Goal: Task Accomplishment & Management: Use online tool/utility

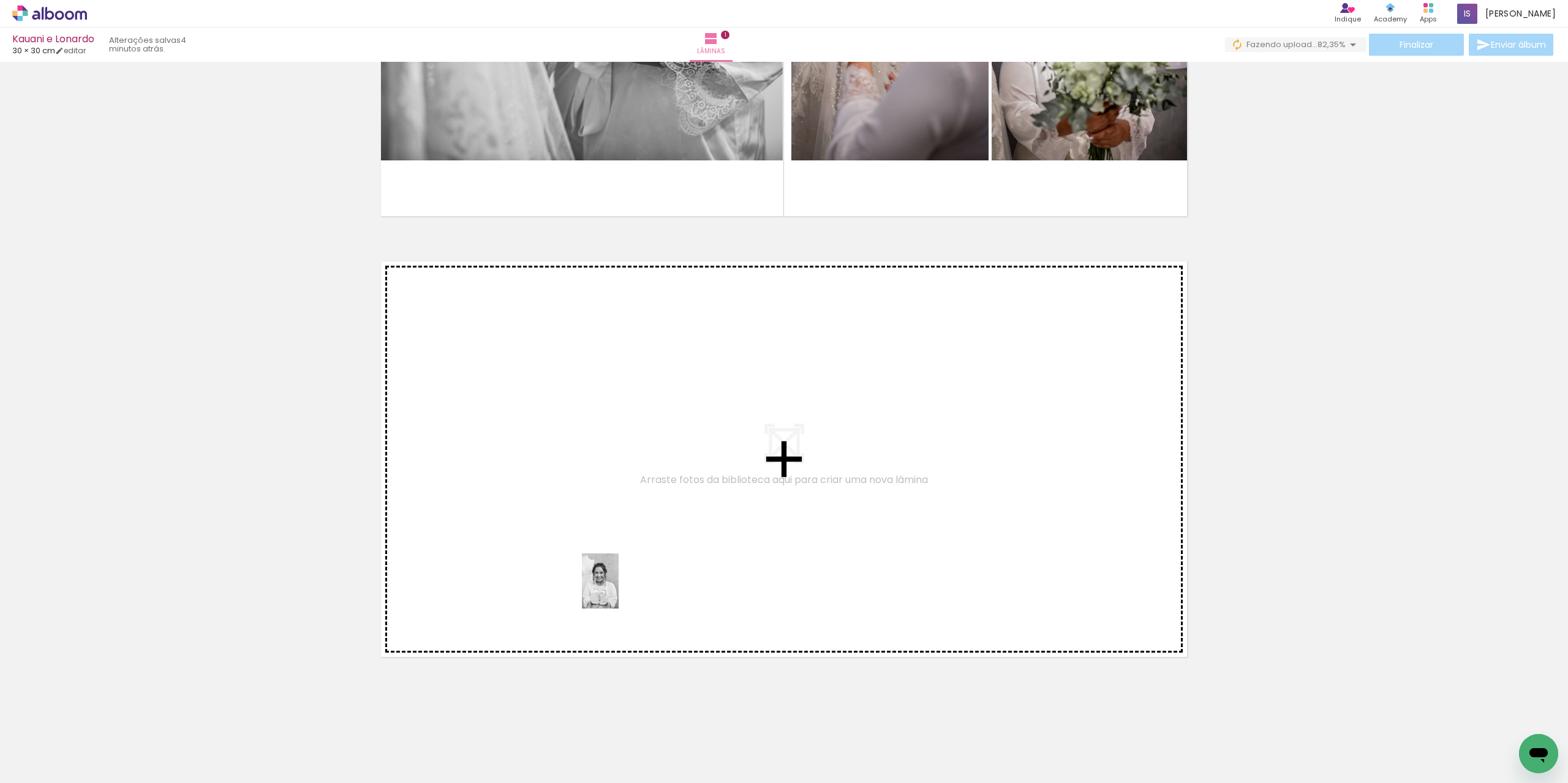
drag, startPoint x: 603, startPoint y: 747, endPoint x: 618, endPoint y: 590, distance: 157.7
click at [618, 590] on quentale-workspace at bounding box center [784, 392] width 1568 height 783
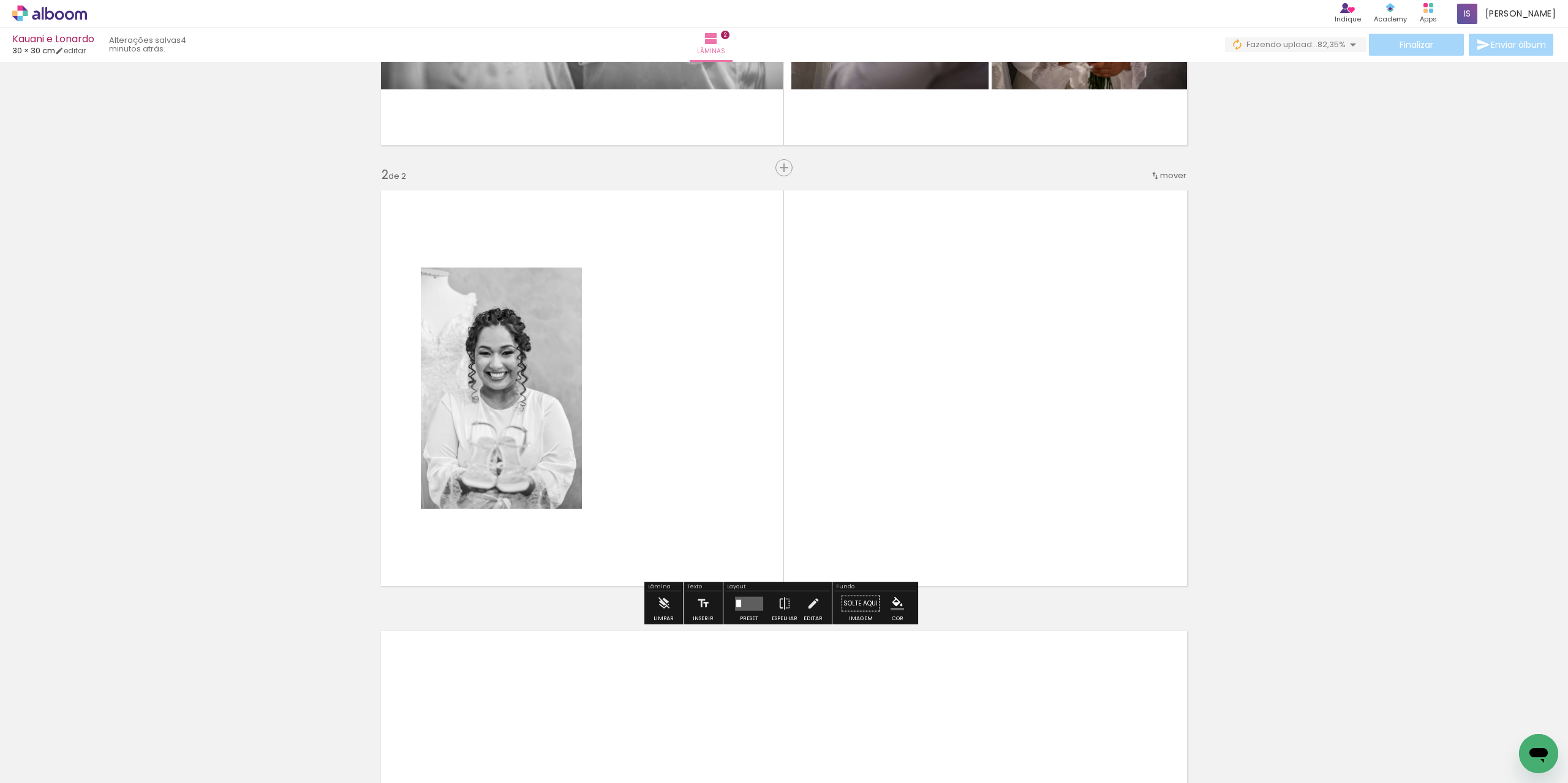
scroll to position [359, 0]
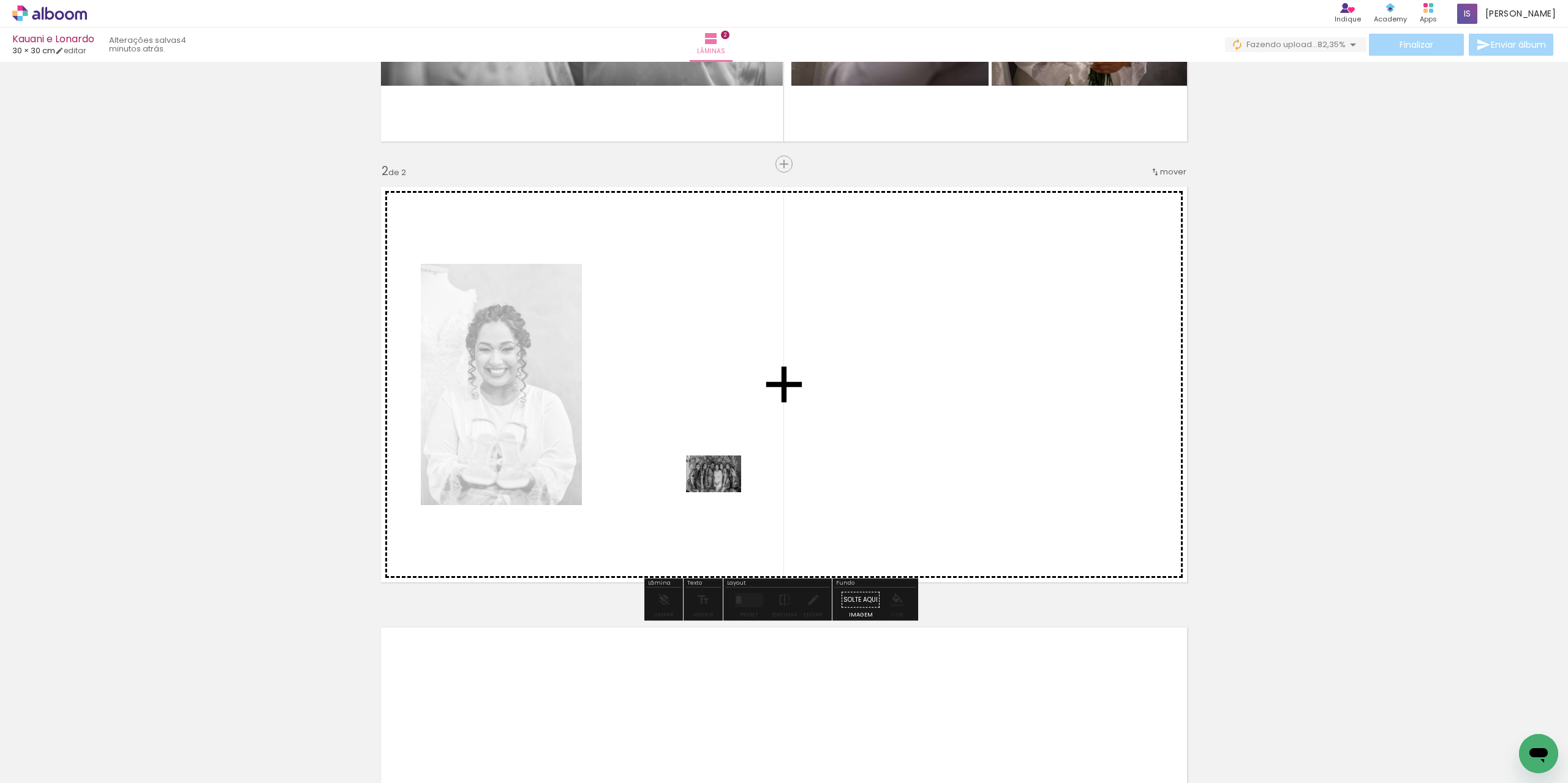
drag, startPoint x: 670, startPoint y: 740, endPoint x: 723, endPoint y: 492, distance: 253.6
click at [723, 492] on quentale-workspace at bounding box center [784, 392] width 1568 height 783
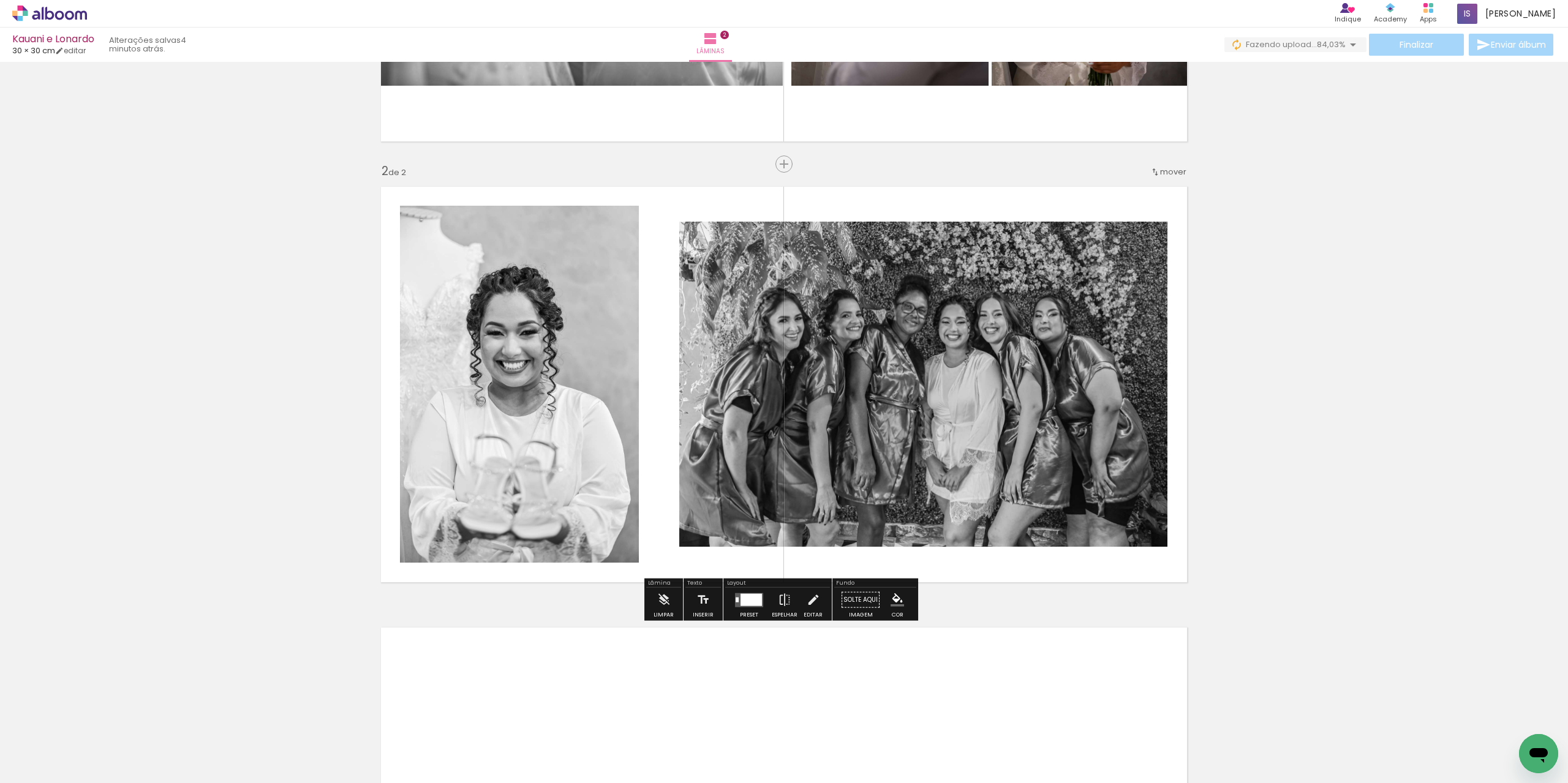
click at [746, 595] on div at bounding box center [751, 599] width 21 height 12
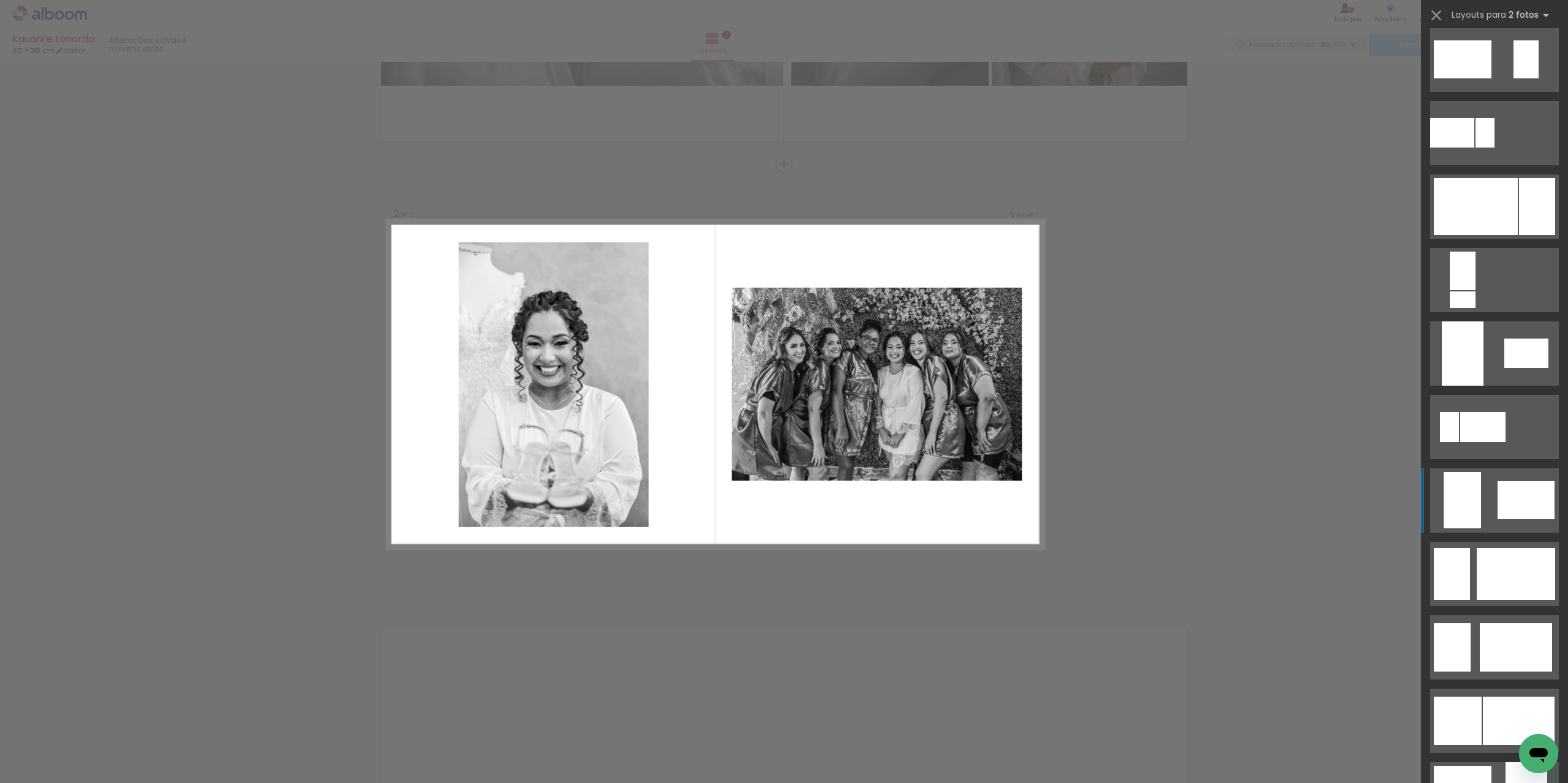
scroll to position [367, 0]
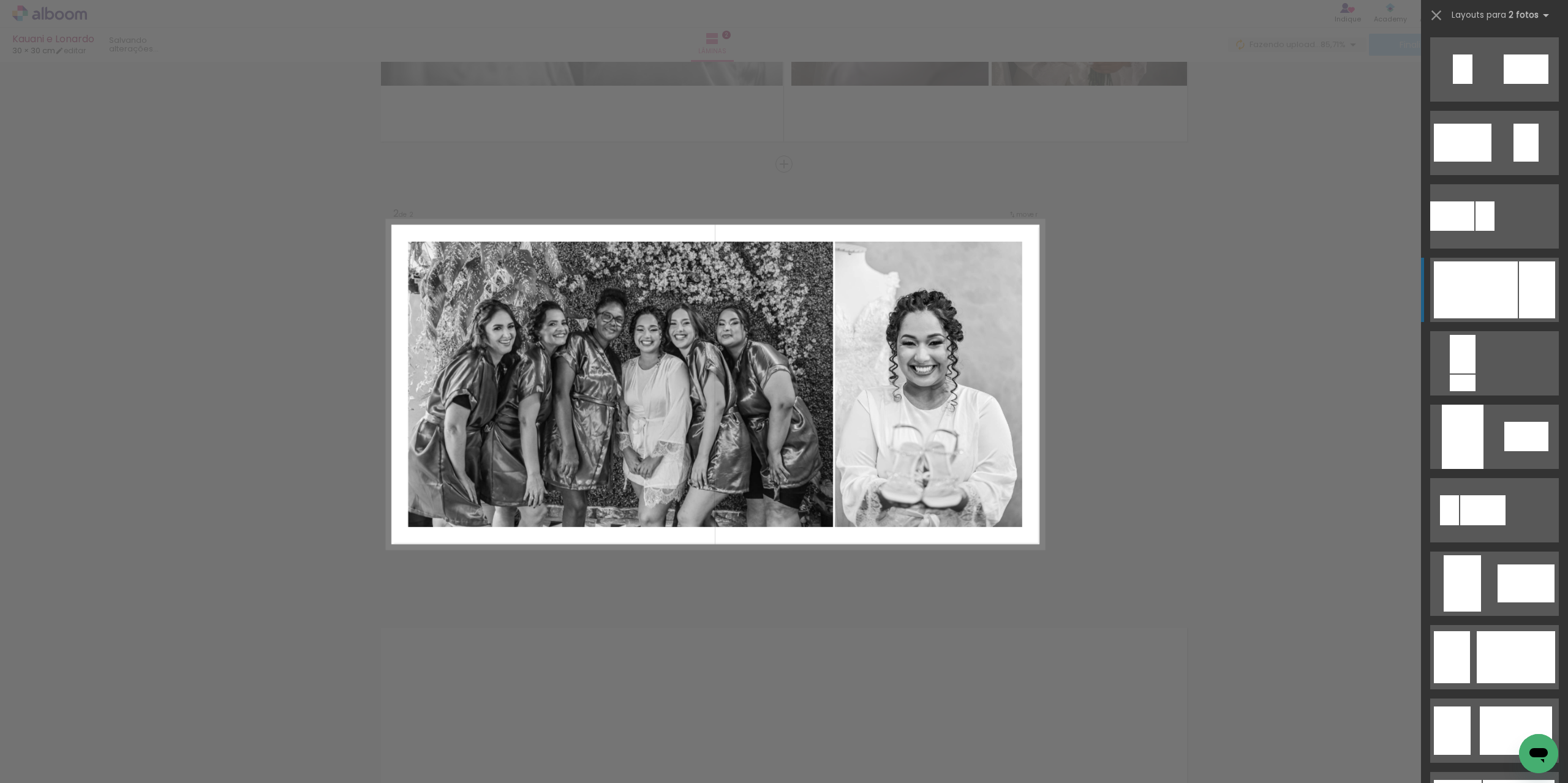
click at [1527, 297] on div at bounding box center [1537, 289] width 36 height 57
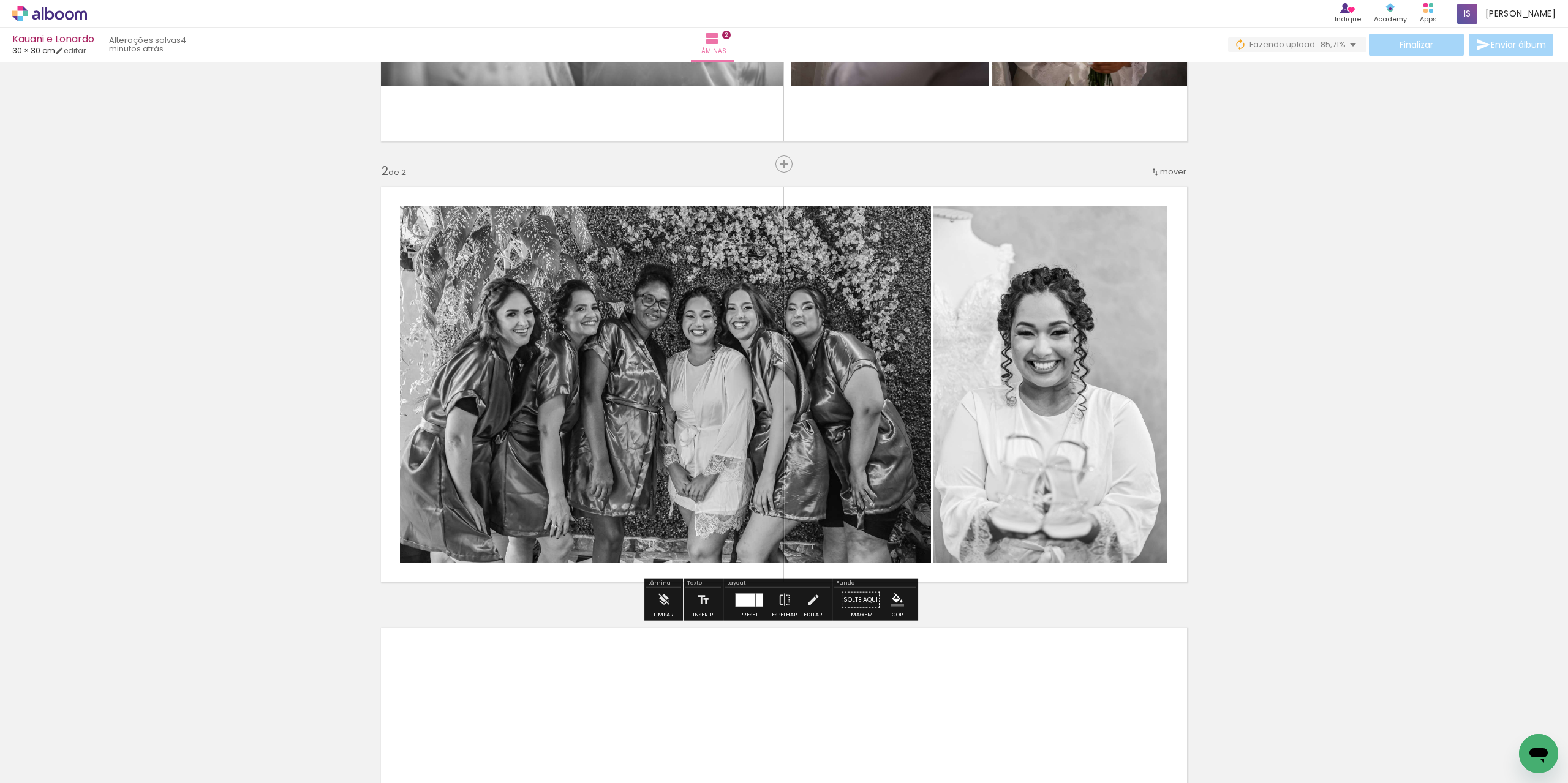
click at [1211, 303] on div "Inserir lâmina 1 de 2 Inserir lâmina 2 de 2" at bounding box center [784, 369] width 1568 height 1323
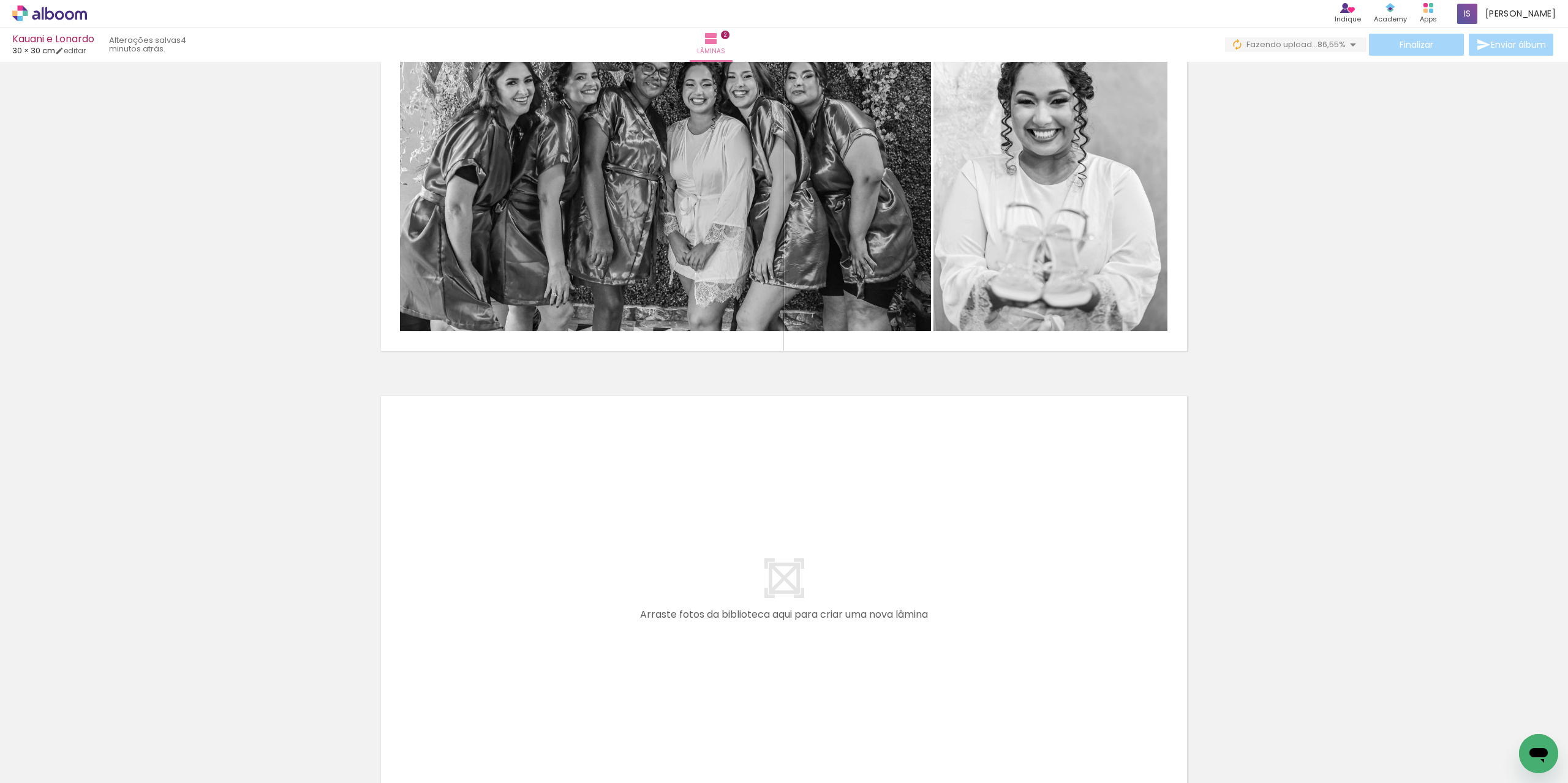
scroll to position [665, 0]
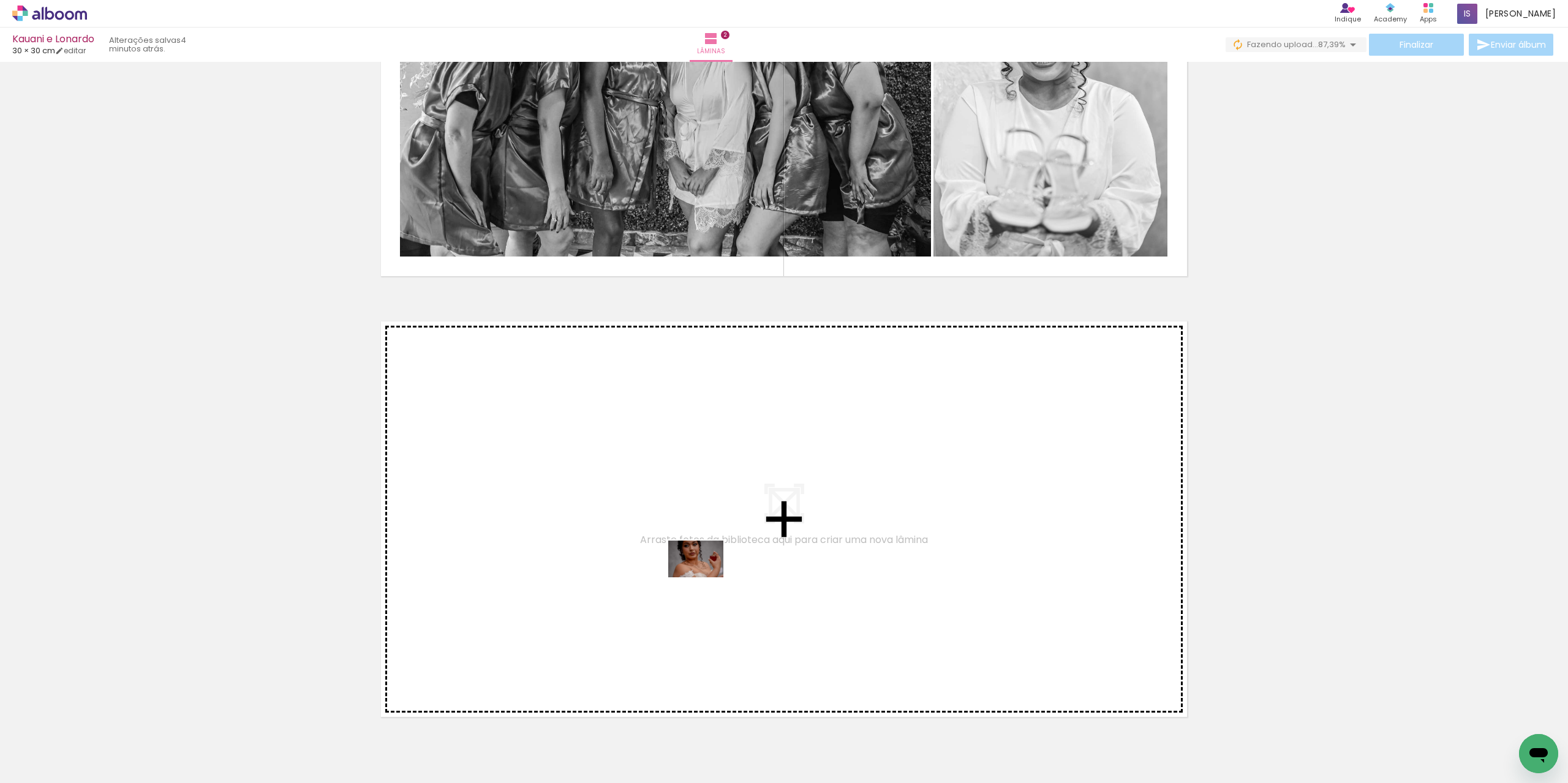
drag, startPoint x: 746, startPoint y: 740, endPoint x: 705, endPoint y: 577, distance: 168.1
click at [705, 577] on quentale-workspace at bounding box center [784, 392] width 1568 height 783
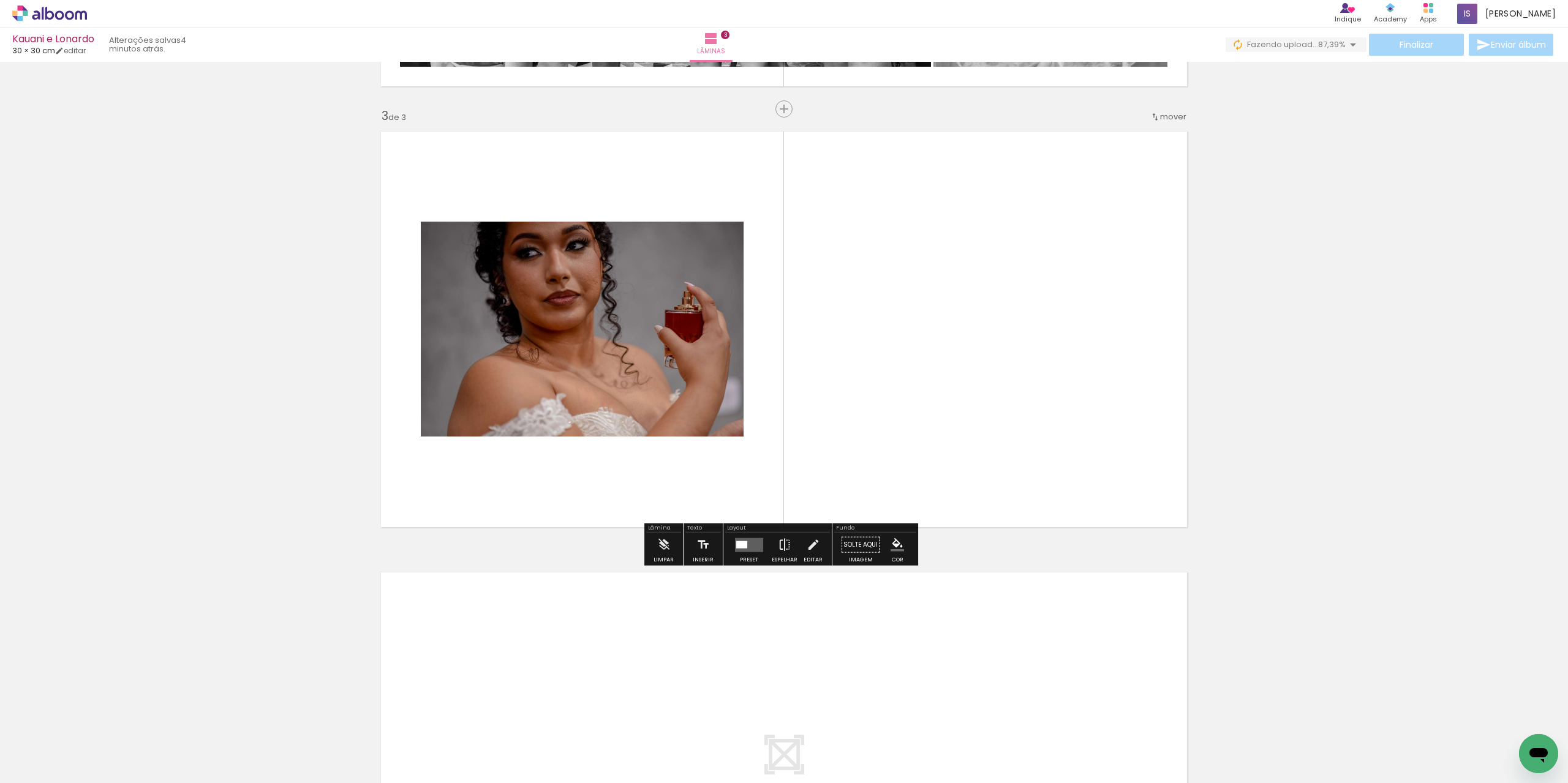
scroll to position [860, 0]
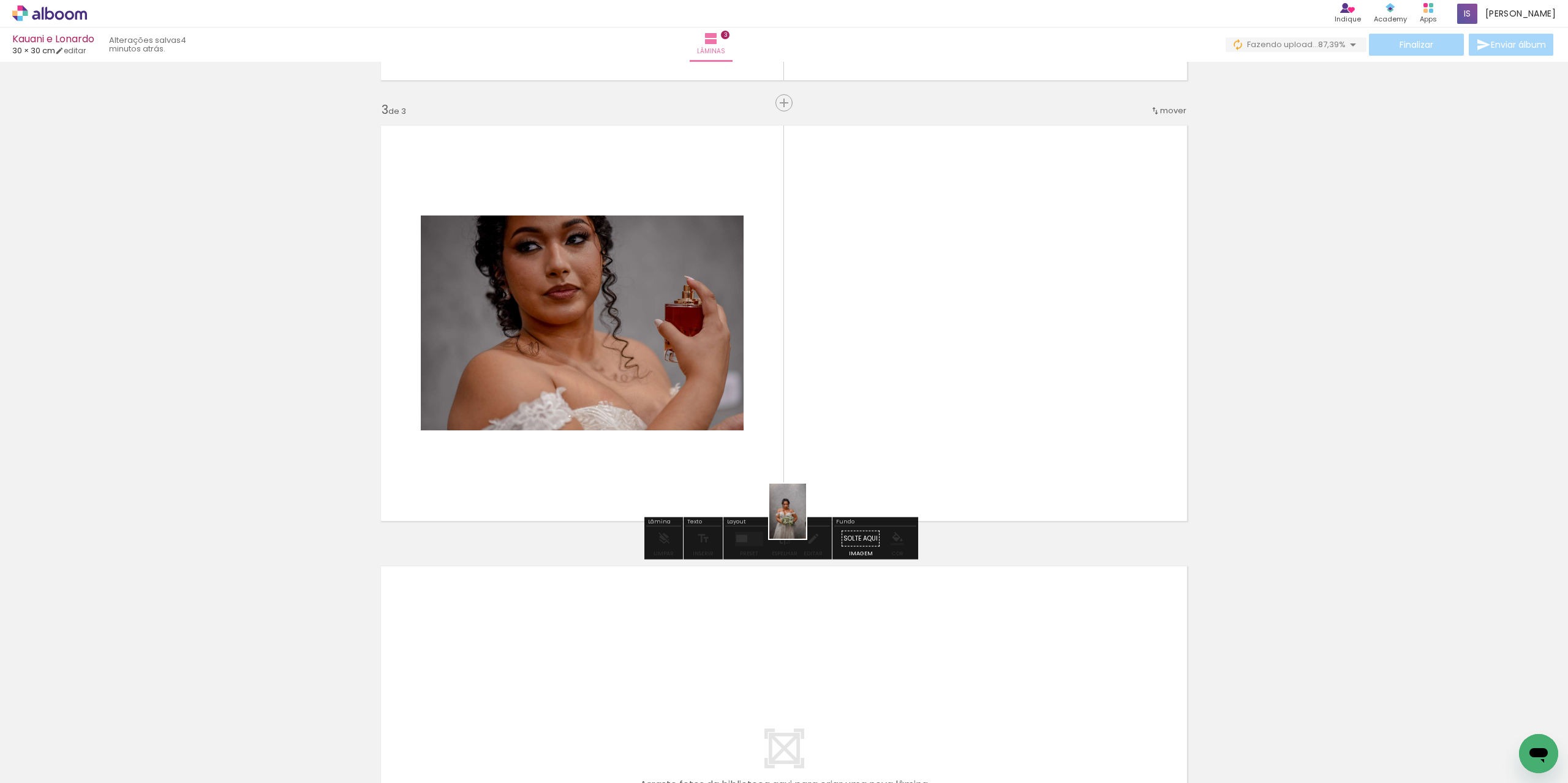
drag, startPoint x: 814, startPoint y: 734, endPoint x: 806, endPoint y: 520, distance: 214.1
click at [806, 520] on quentale-workspace at bounding box center [784, 392] width 1568 height 783
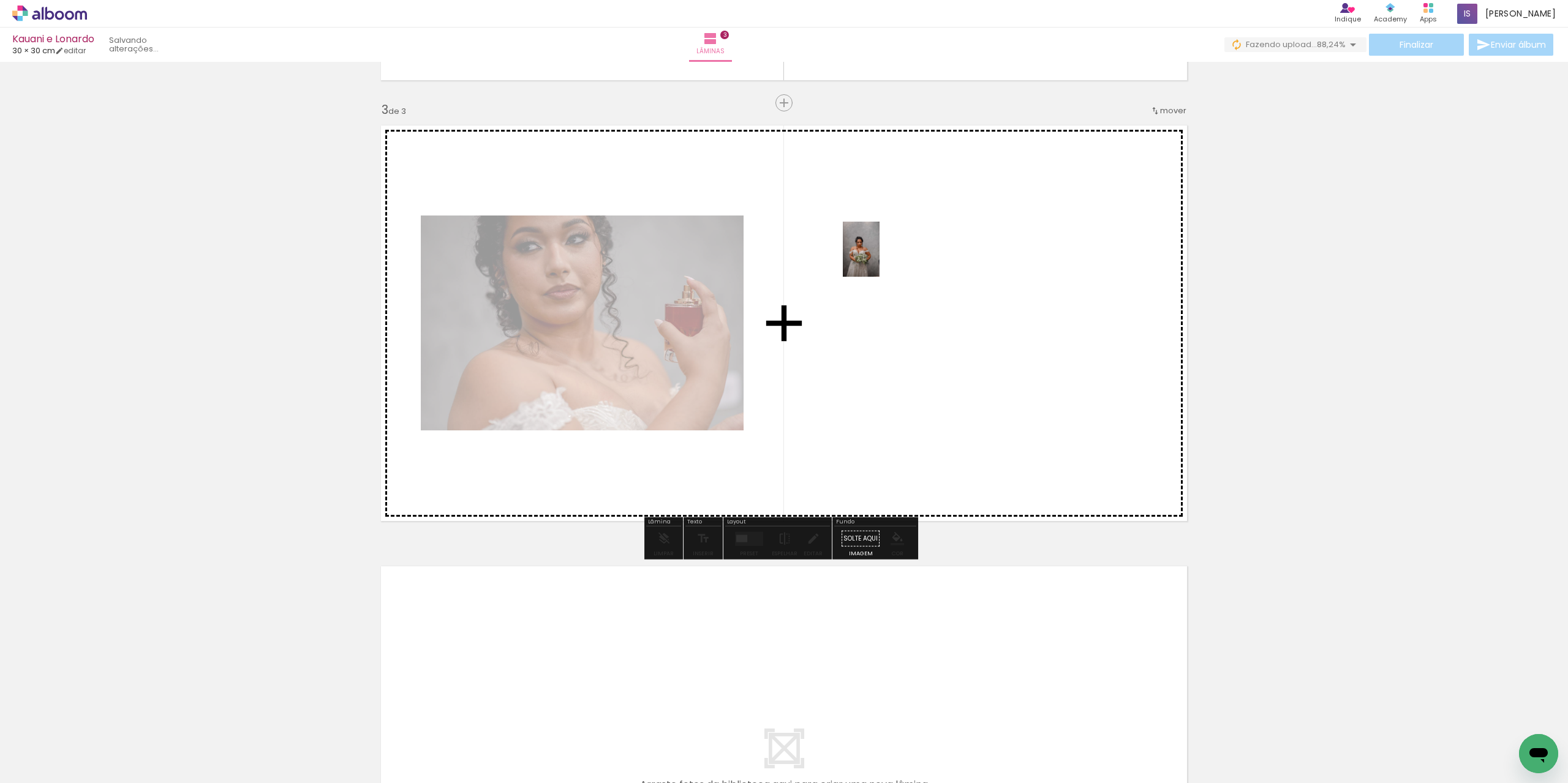
drag, startPoint x: 815, startPoint y: 734, endPoint x: 880, endPoint y: 259, distance: 479.4
click at [880, 259] on quentale-workspace at bounding box center [784, 392] width 1568 height 783
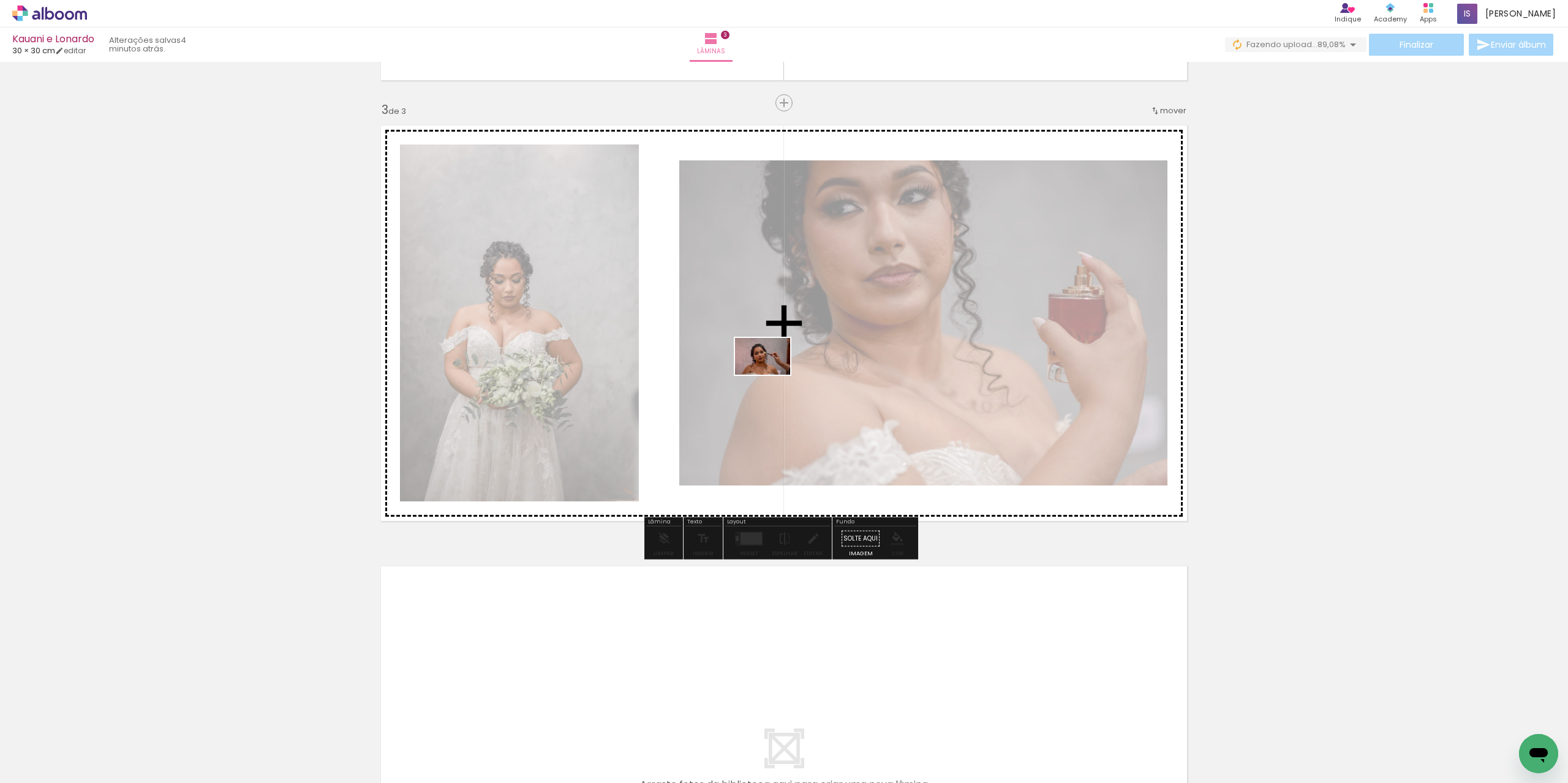
drag, startPoint x: 879, startPoint y: 746, endPoint x: 772, endPoint y: 375, distance: 386.1
click at [772, 375] on quentale-workspace at bounding box center [784, 392] width 1568 height 783
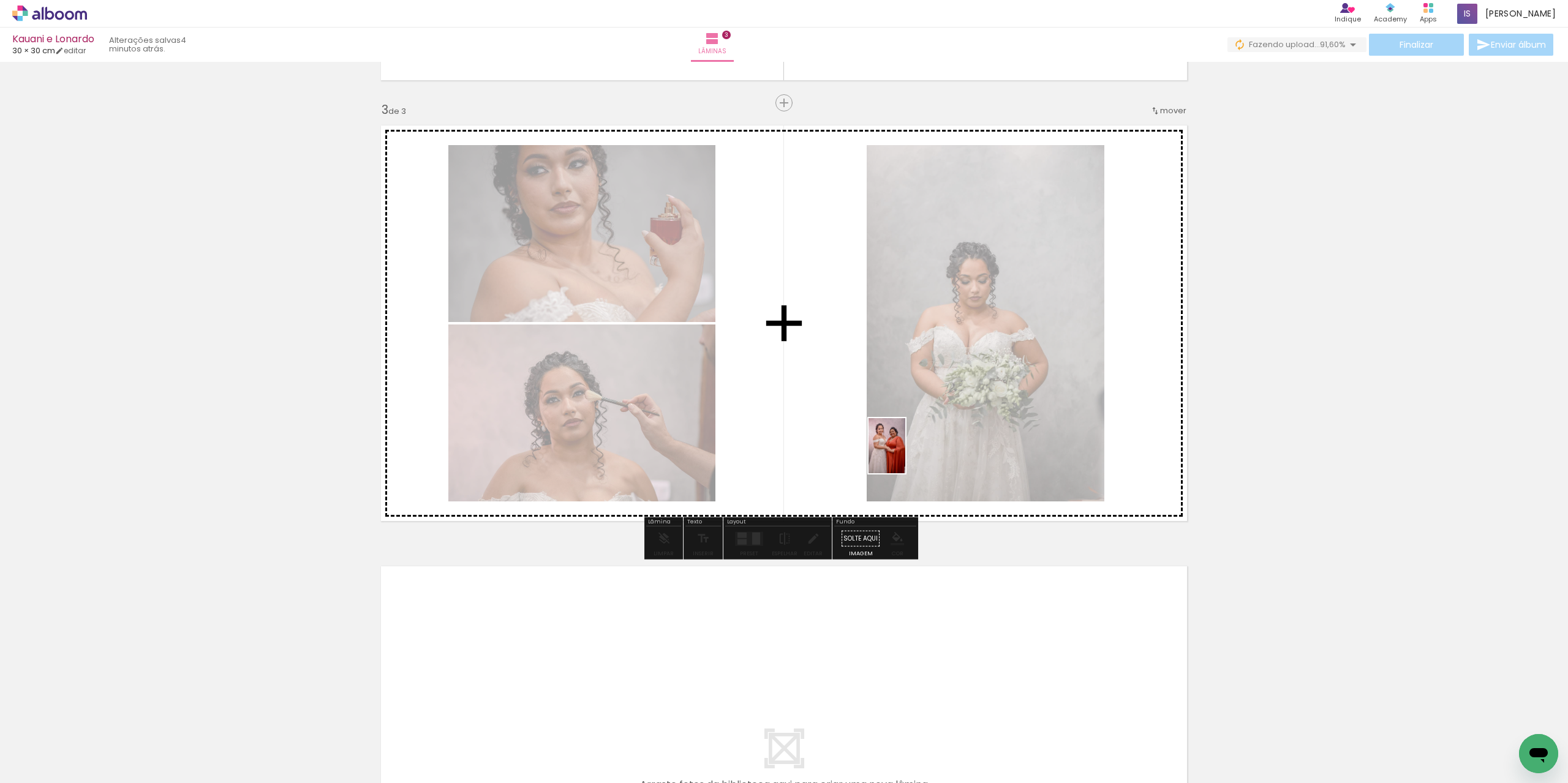
drag, startPoint x: 947, startPoint y: 746, endPoint x: 905, endPoint y: 455, distance: 294.0
click at [905, 455] on quentale-workspace at bounding box center [784, 392] width 1568 height 783
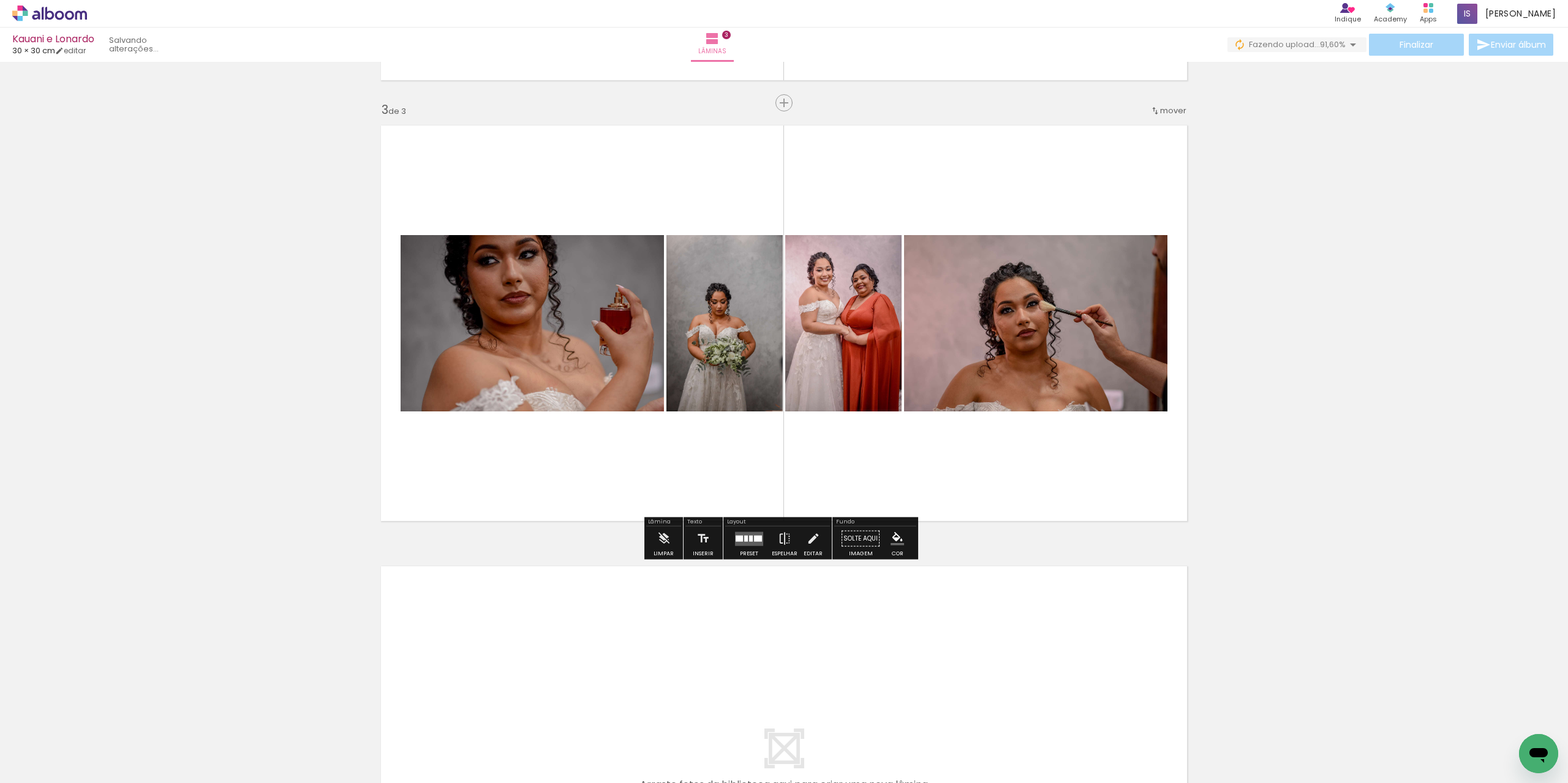
click at [750, 537] on quentale-layouter at bounding box center [749, 538] width 28 height 14
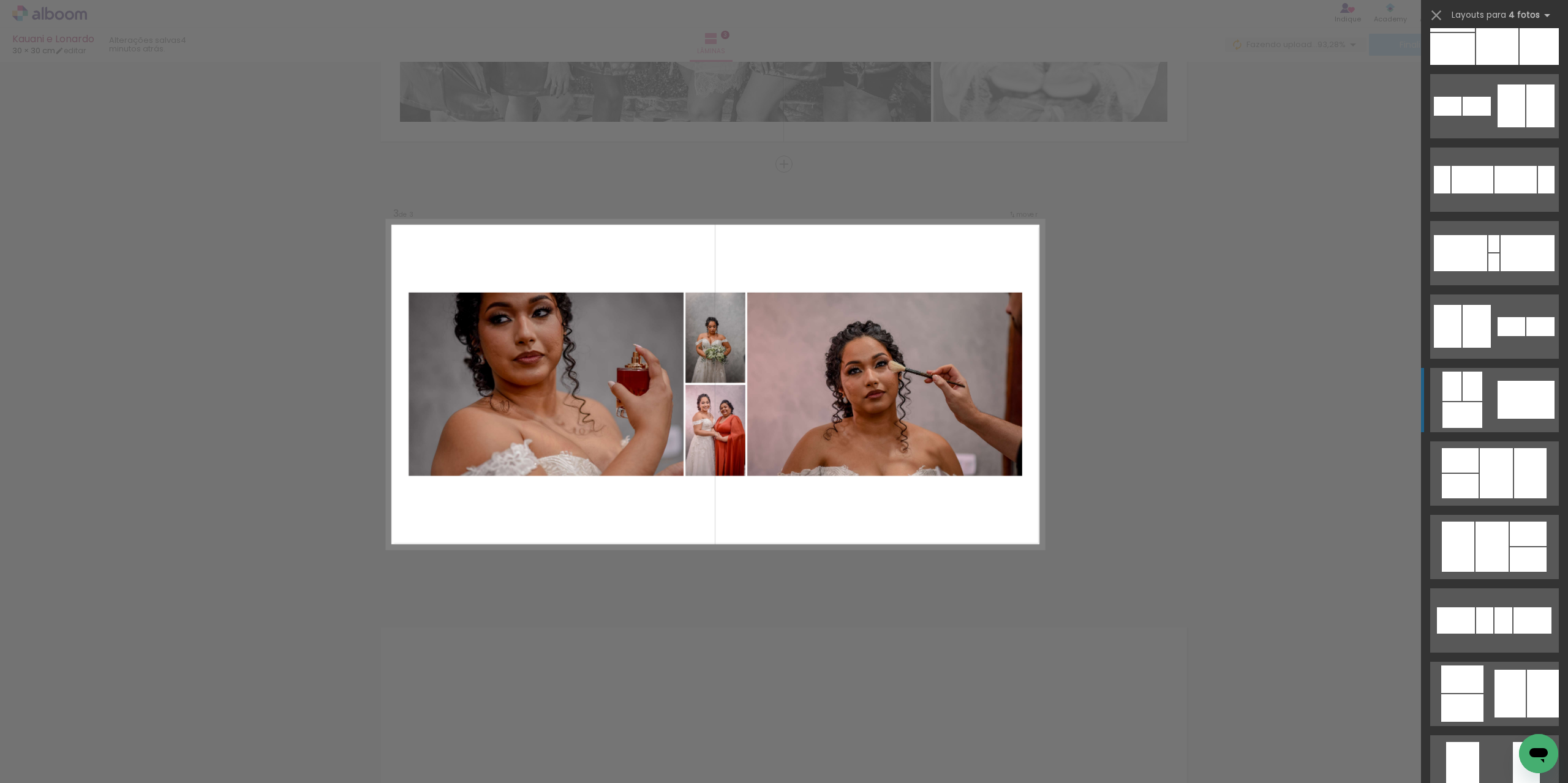
scroll to position [245, 0]
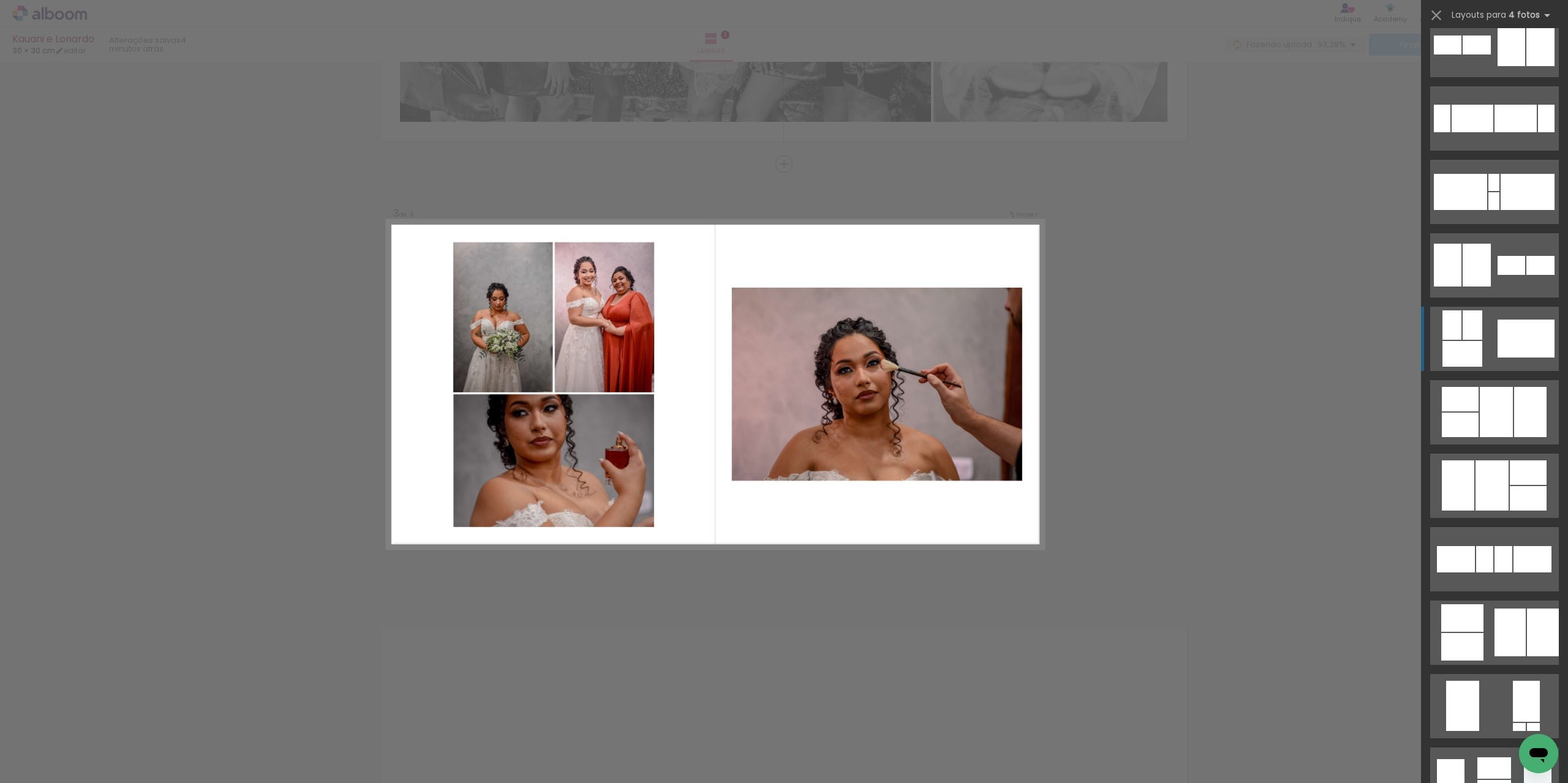
click at [1462, 335] on div at bounding box center [1472, 325] width 19 height 29
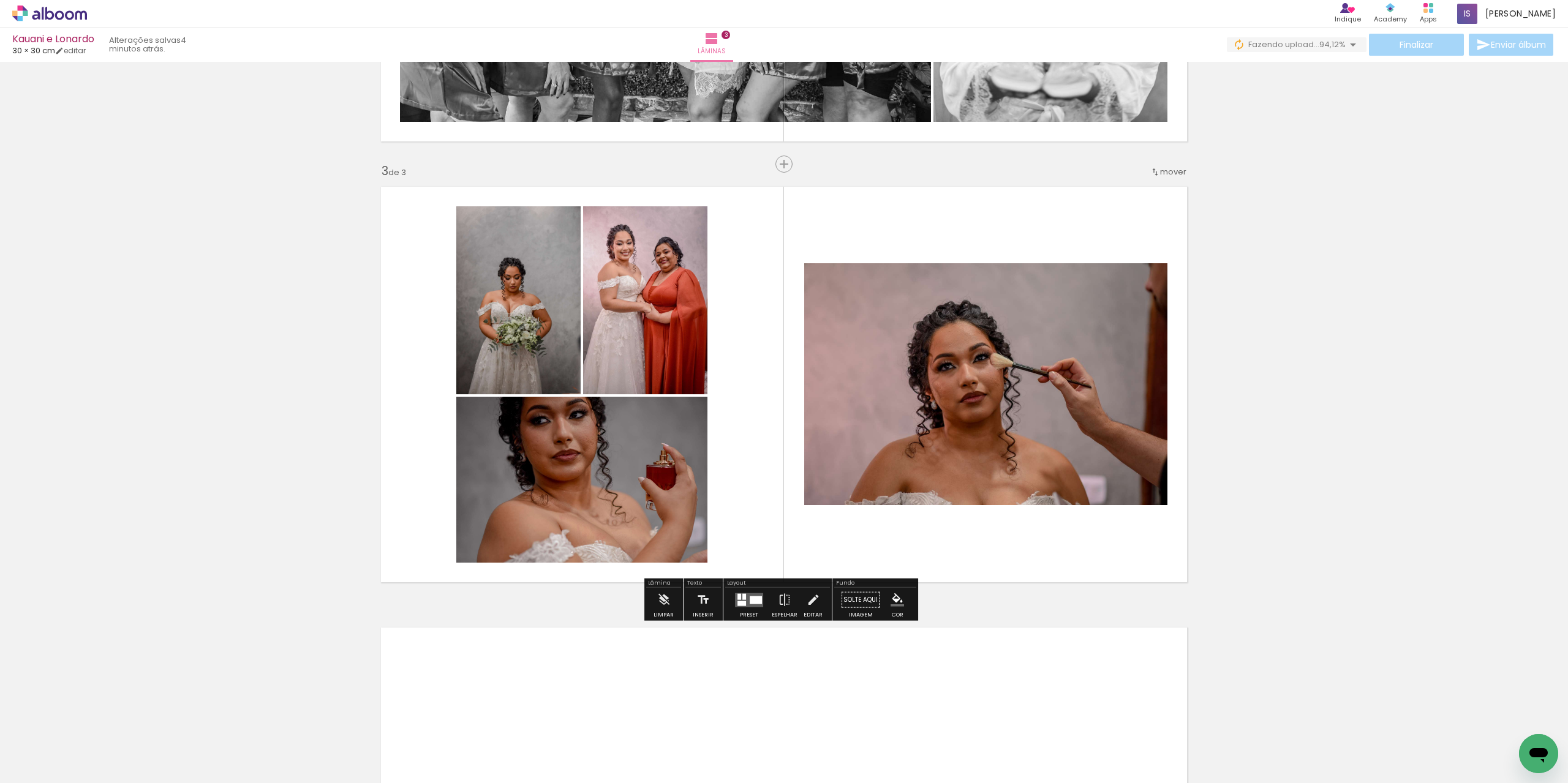
click at [868, 349] on quentale-photo at bounding box center [985, 384] width 363 height 242
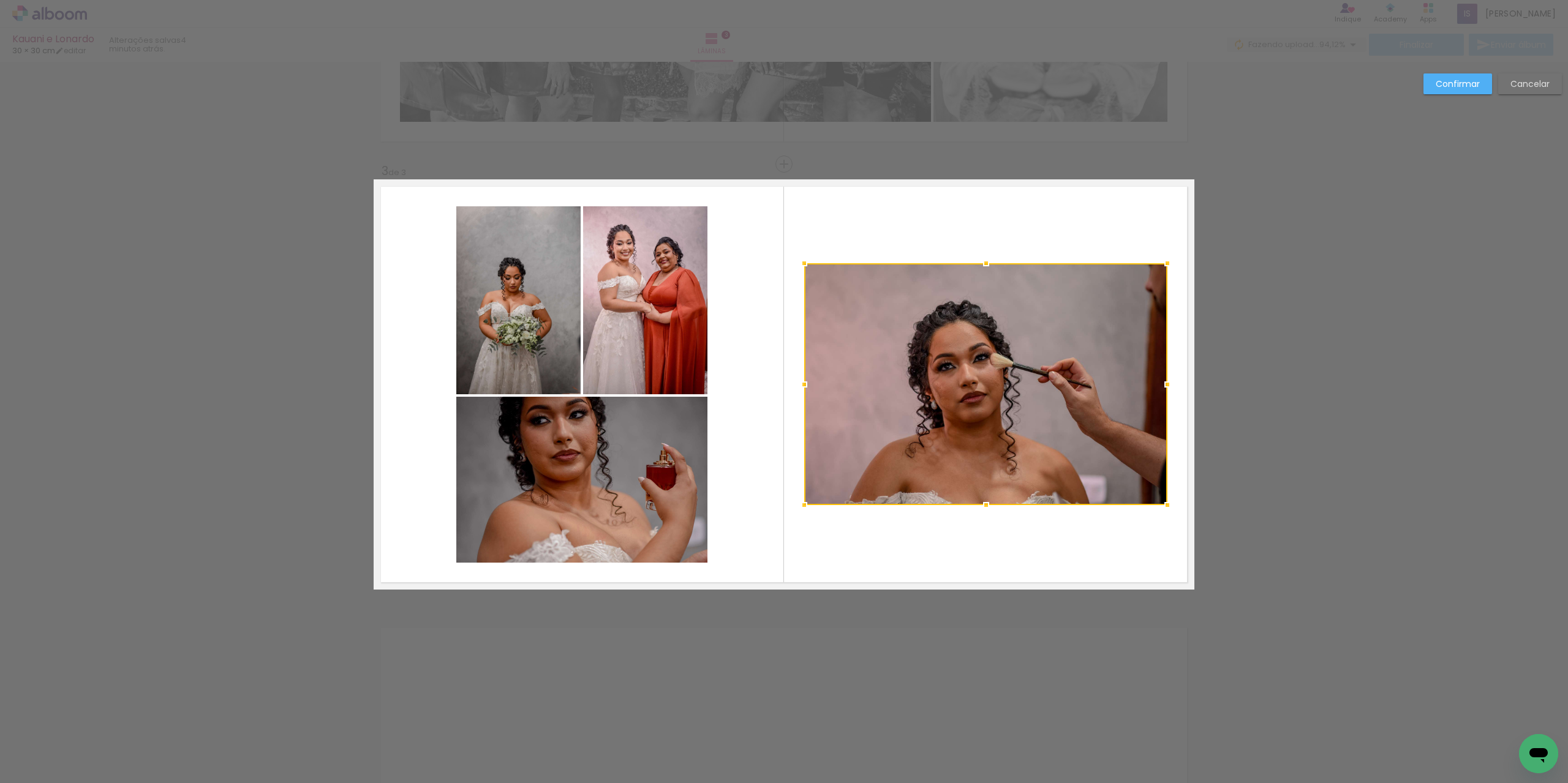
scroll to position [800, 0]
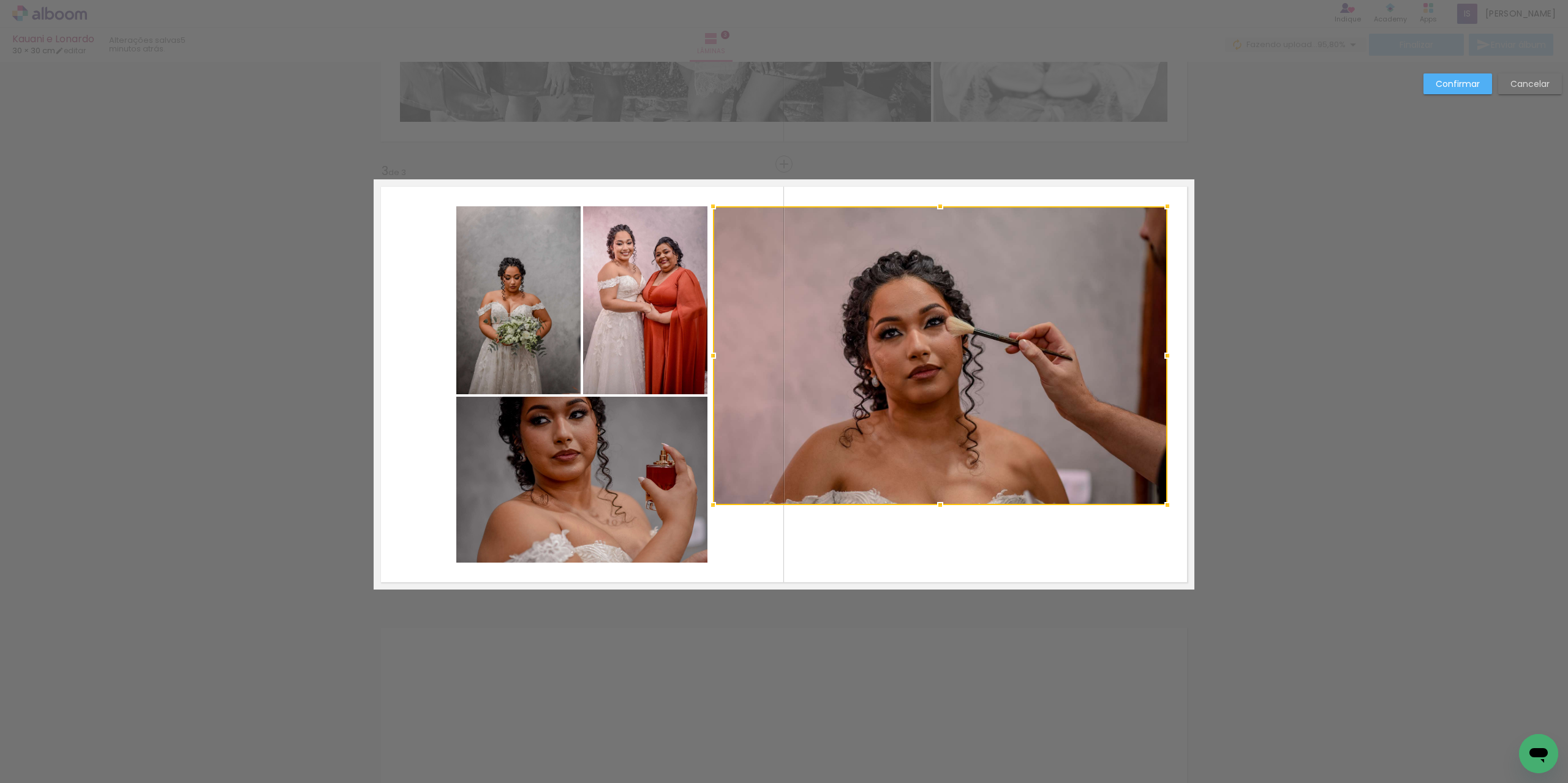
drag, startPoint x: 799, startPoint y: 260, endPoint x: 707, endPoint y: 204, distance: 107.7
click at [707, 204] on div at bounding box center [712, 206] width 25 height 25
click at [1150, 482] on quentale-photo at bounding box center [940, 355] width 454 height 299
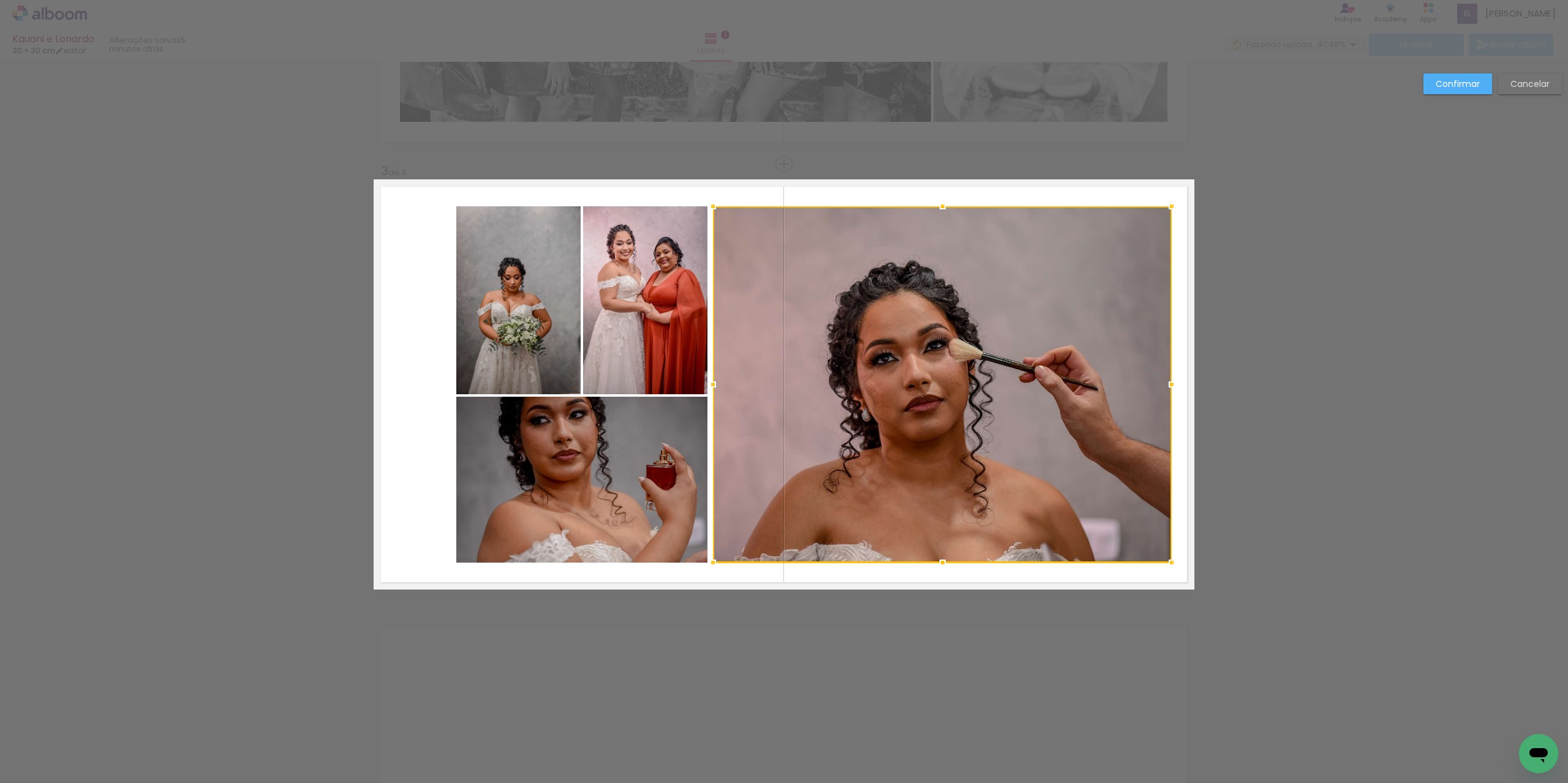
drag, startPoint x: 1162, startPoint y: 505, endPoint x: 1166, endPoint y: 563, distance: 58.1
click at [1166, 563] on div at bounding box center [1172, 563] width 25 height 25
click at [1436, 90] on paper-button "Confirmar" at bounding box center [1457, 84] width 69 height 21
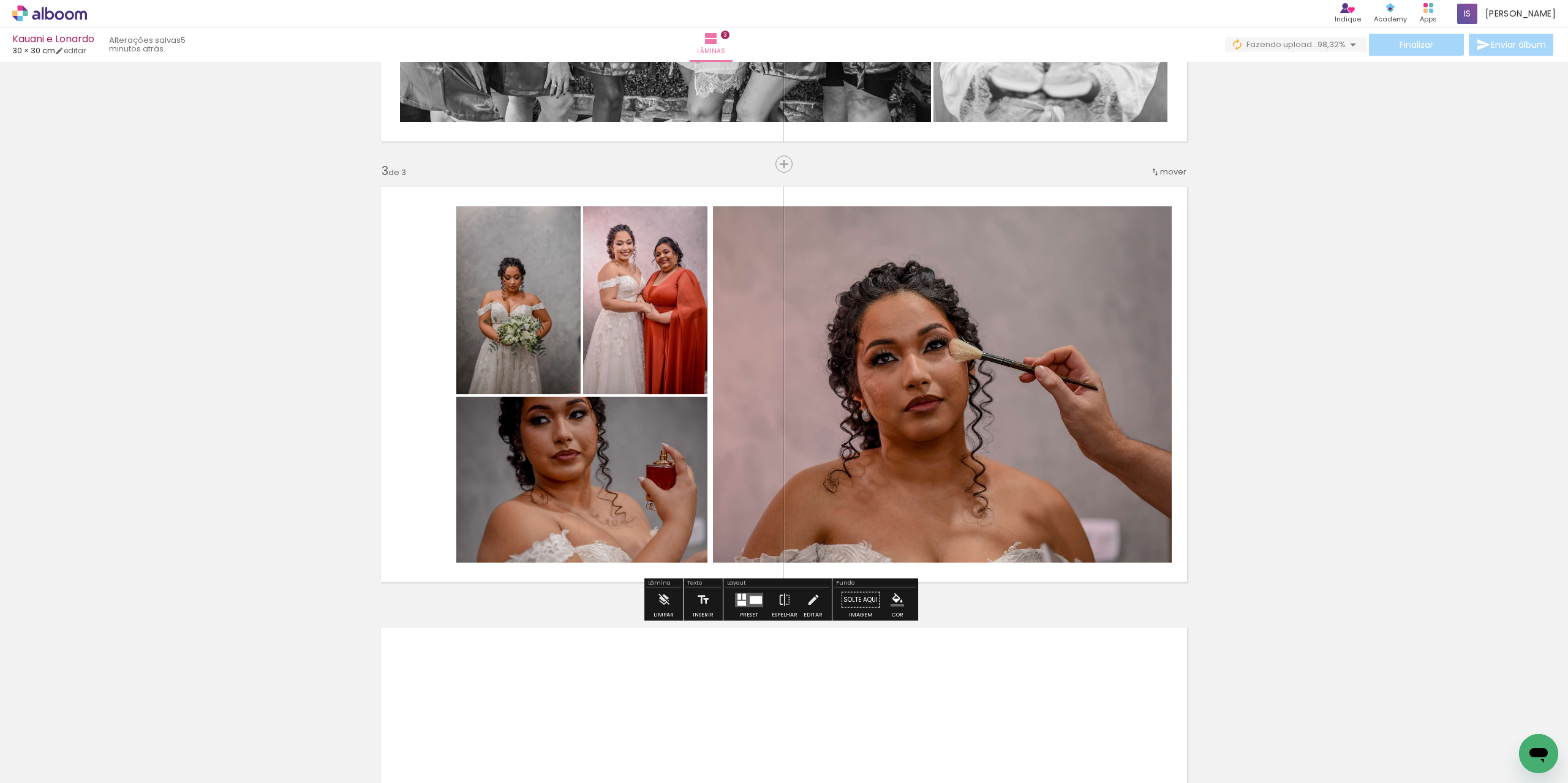
click at [723, 404] on quentale-photo at bounding box center [942, 384] width 459 height 356
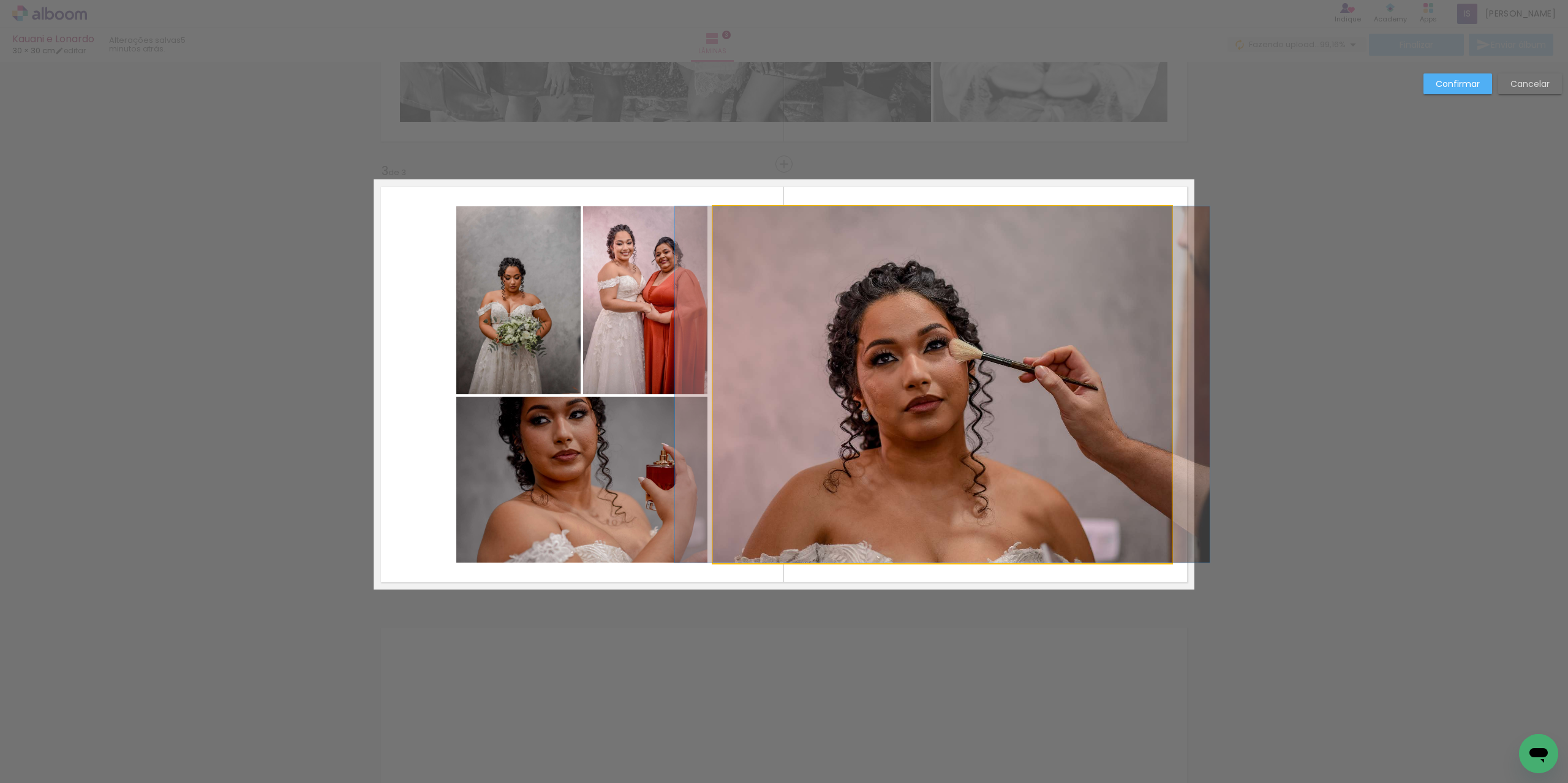
click at [723, 404] on quentale-photo at bounding box center [942, 384] width 459 height 356
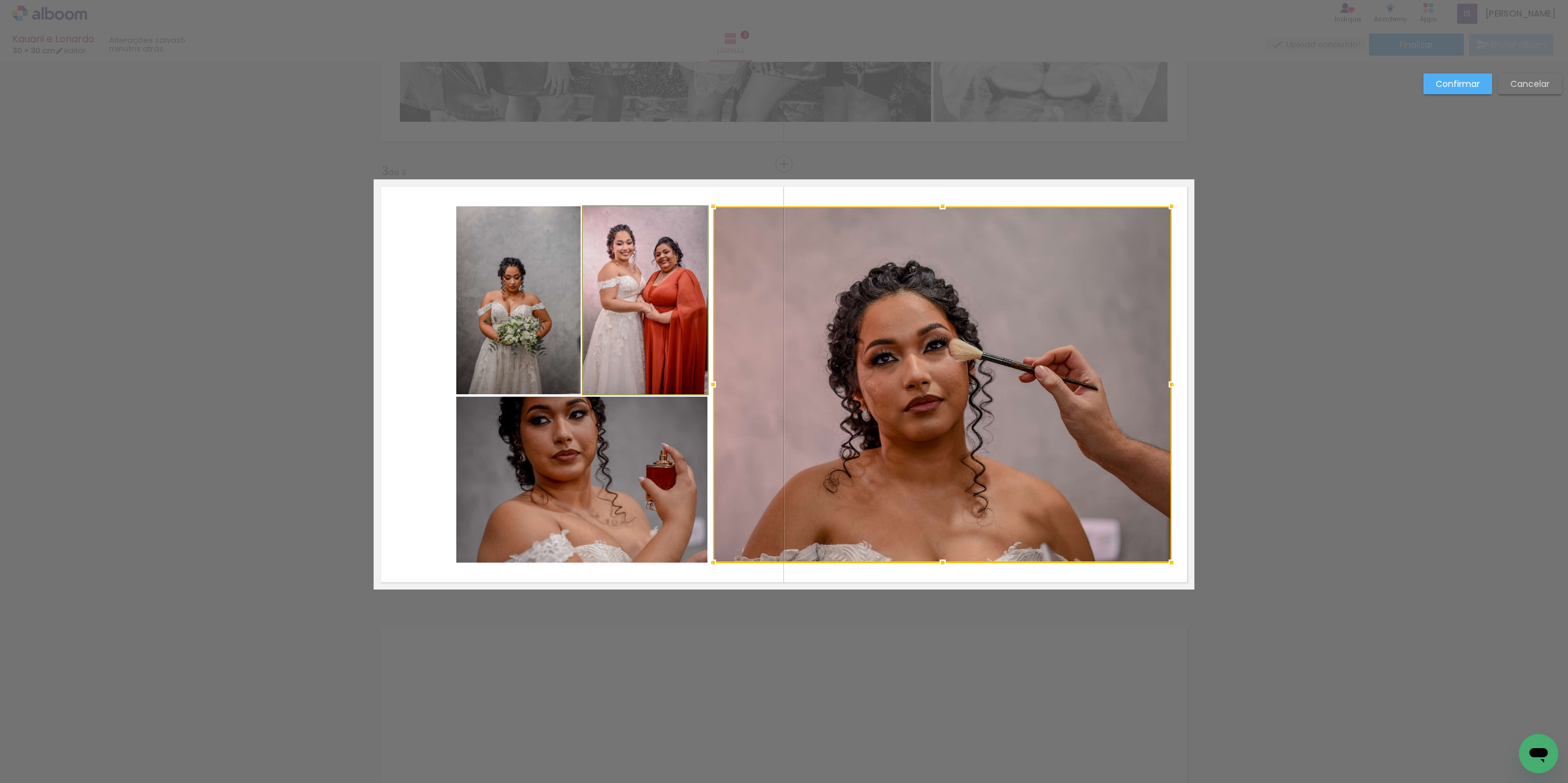
click at [634, 330] on quentale-photo at bounding box center [645, 300] width 124 height 188
click at [552, 332] on quentale-photo at bounding box center [519, 300] width 124 height 188
click at [541, 429] on div at bounding box center [814, 385] width 715 height 357
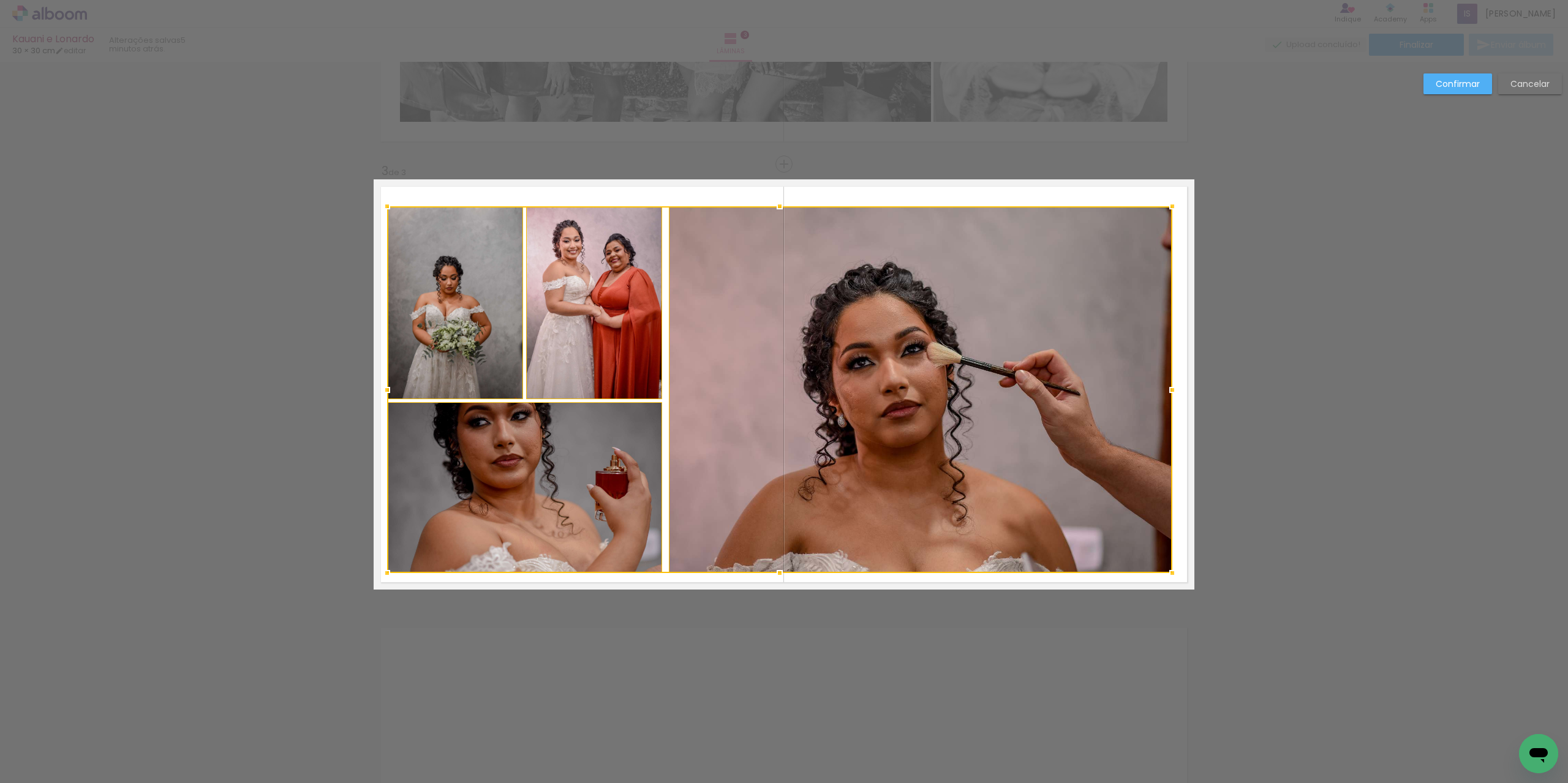
drag, startPoint x: 456, startPoint y: 555, endPoint x: 387, endPoint y: 565, distance: 69.7
click at [387, 565] on div at bounding box center [387, 573] width 25 height 25
click at [664, 480] on div at bounding box center [662, 487] width 25 height 25
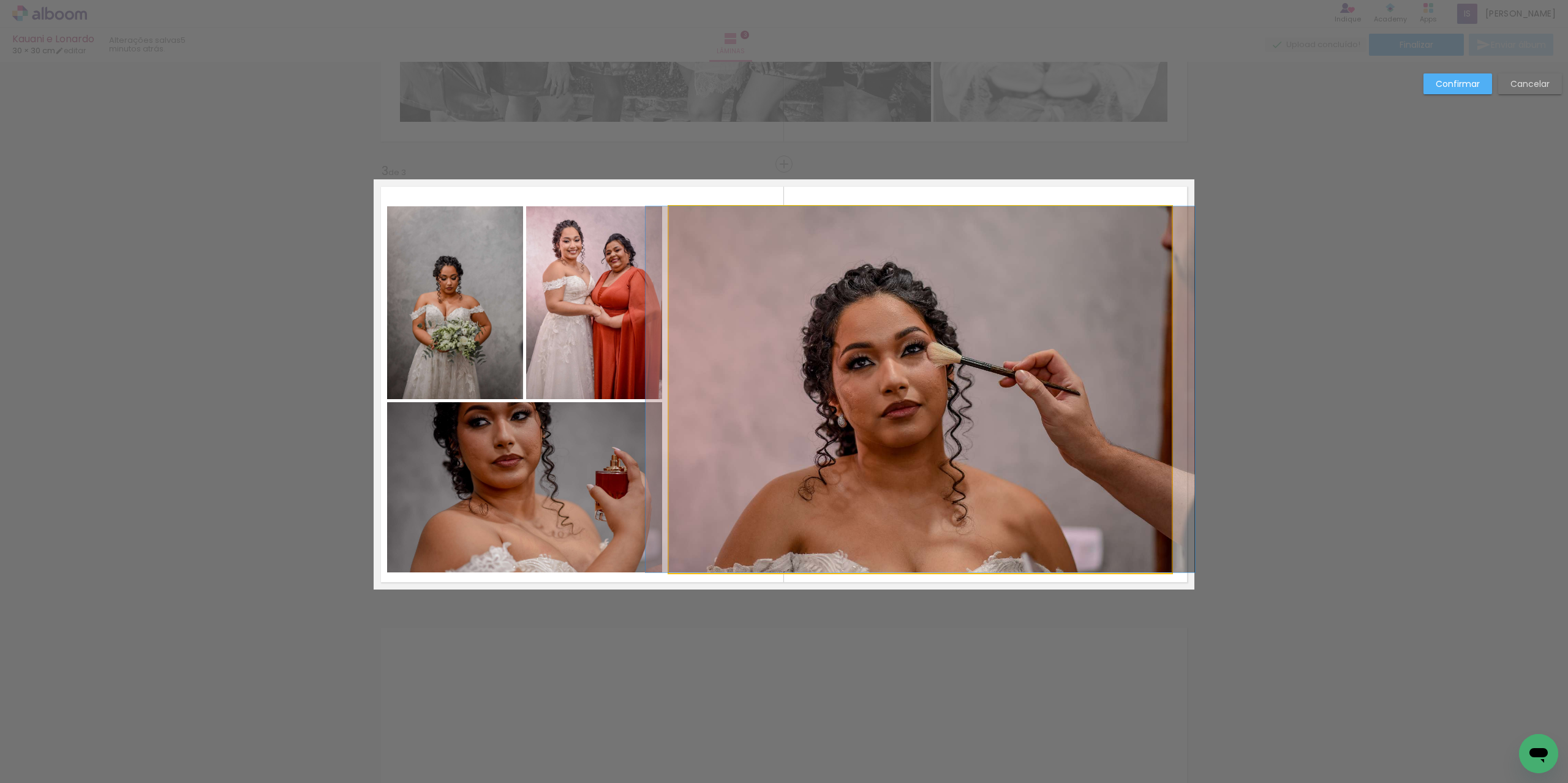
click at [706, 468] on quentale-photo at bounding box center [920, 389] width 503 height 366
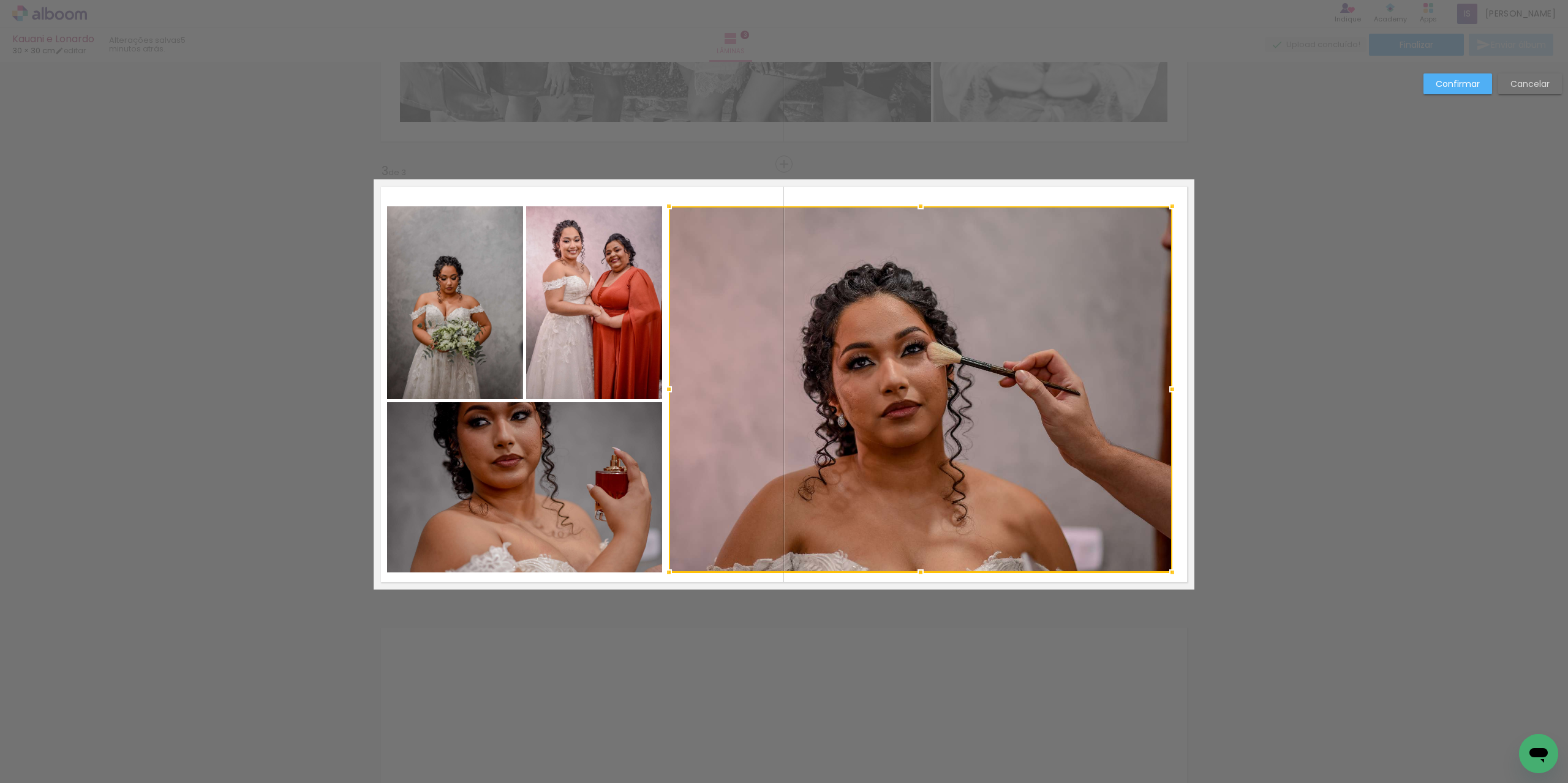
click at [621, 465] on quentale-photo at bounding box center [525, 487] width 275 height 170
click at [616, 347] on div at bounding box center [779, 389] width 785 height 366
click at [477, 317] on div at bounding box center [779, 389] width 785 height 367
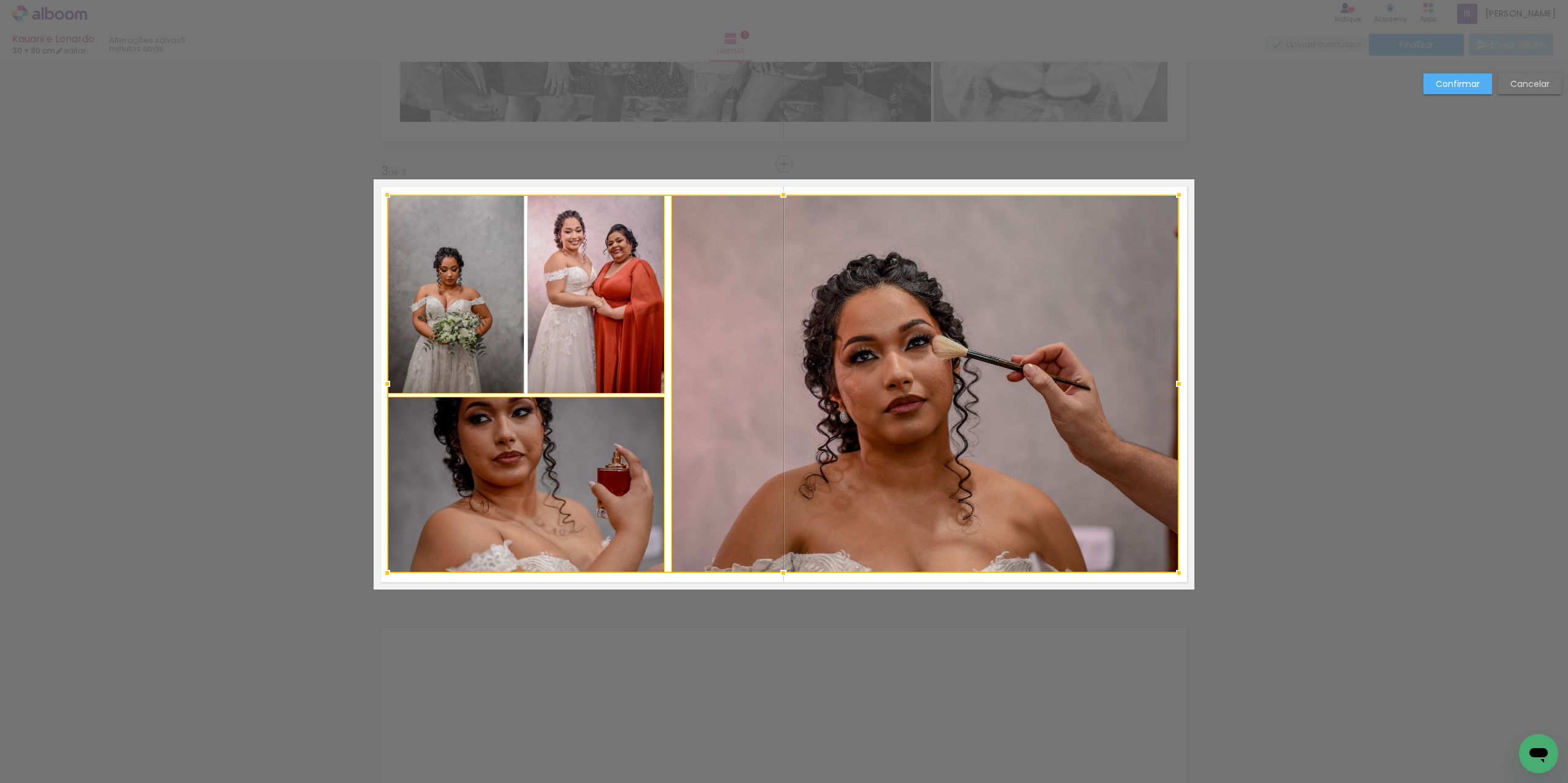
drag, startPoint x: 1168, startPoint y: 208, endPoint x: 1174, endPoint y: 196, distance: 13.4
click at [1174, 196] on div at bounding box center [1179, 194] width 25 height 25
click at [0, 0] on slot "Confirmar" at bounding box center [0, 0] width 0 height 0
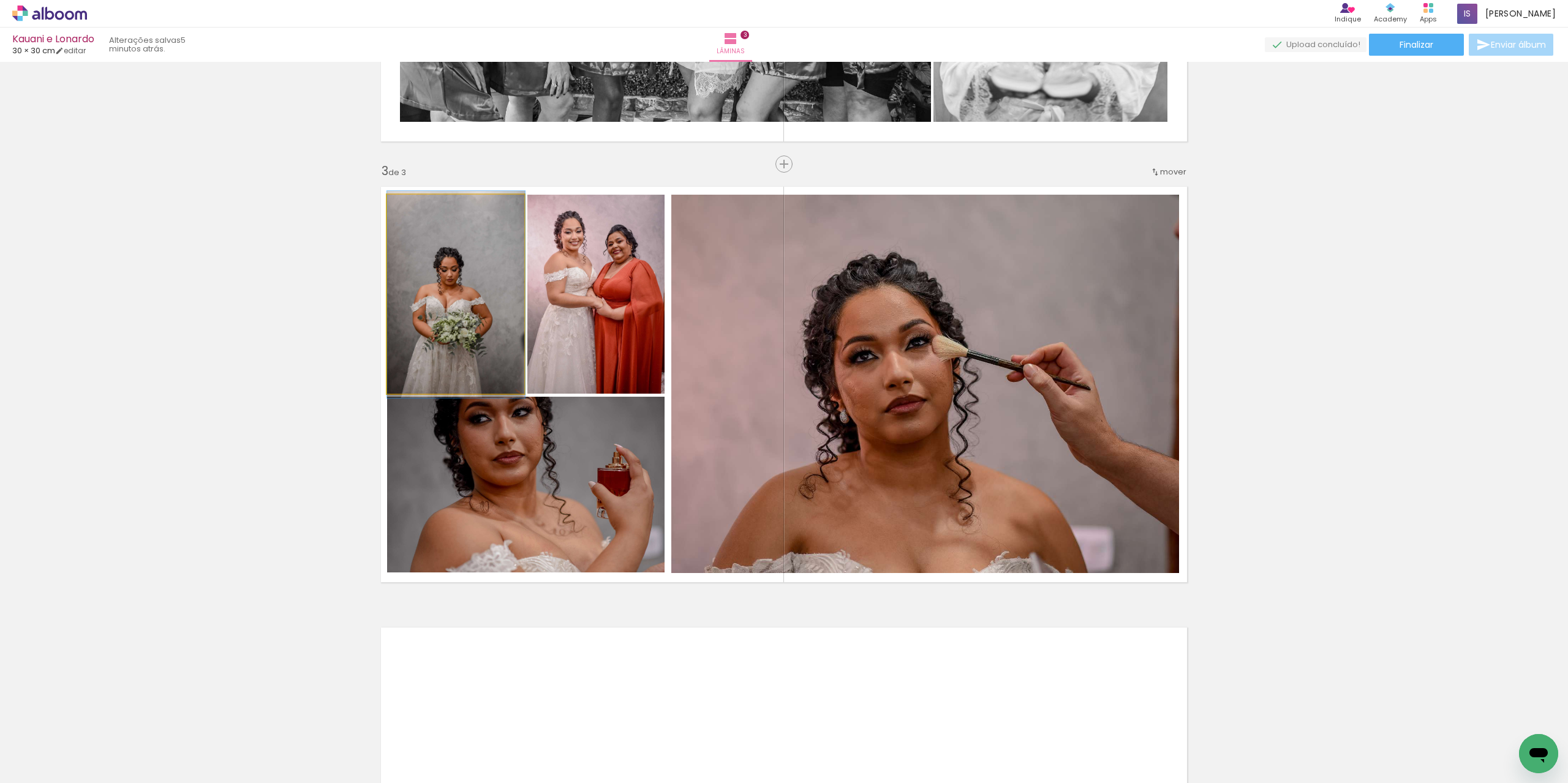
click at [443, 348] on quentale-photo at bounding box center [456, 294] width 138 height 200
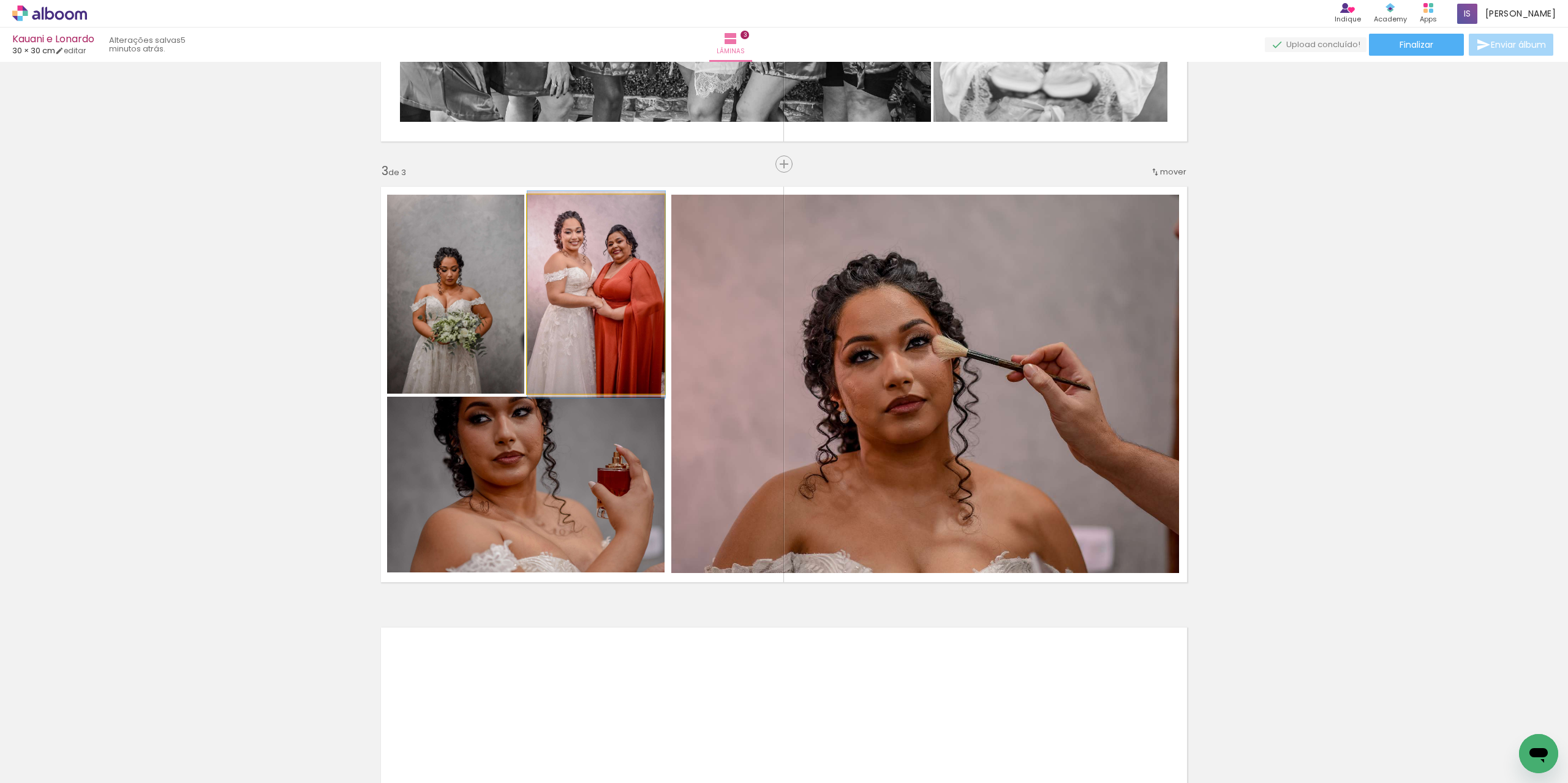
click at [590, 305] on quentale-photo at bounding box center [596, 294] width 138 height 200
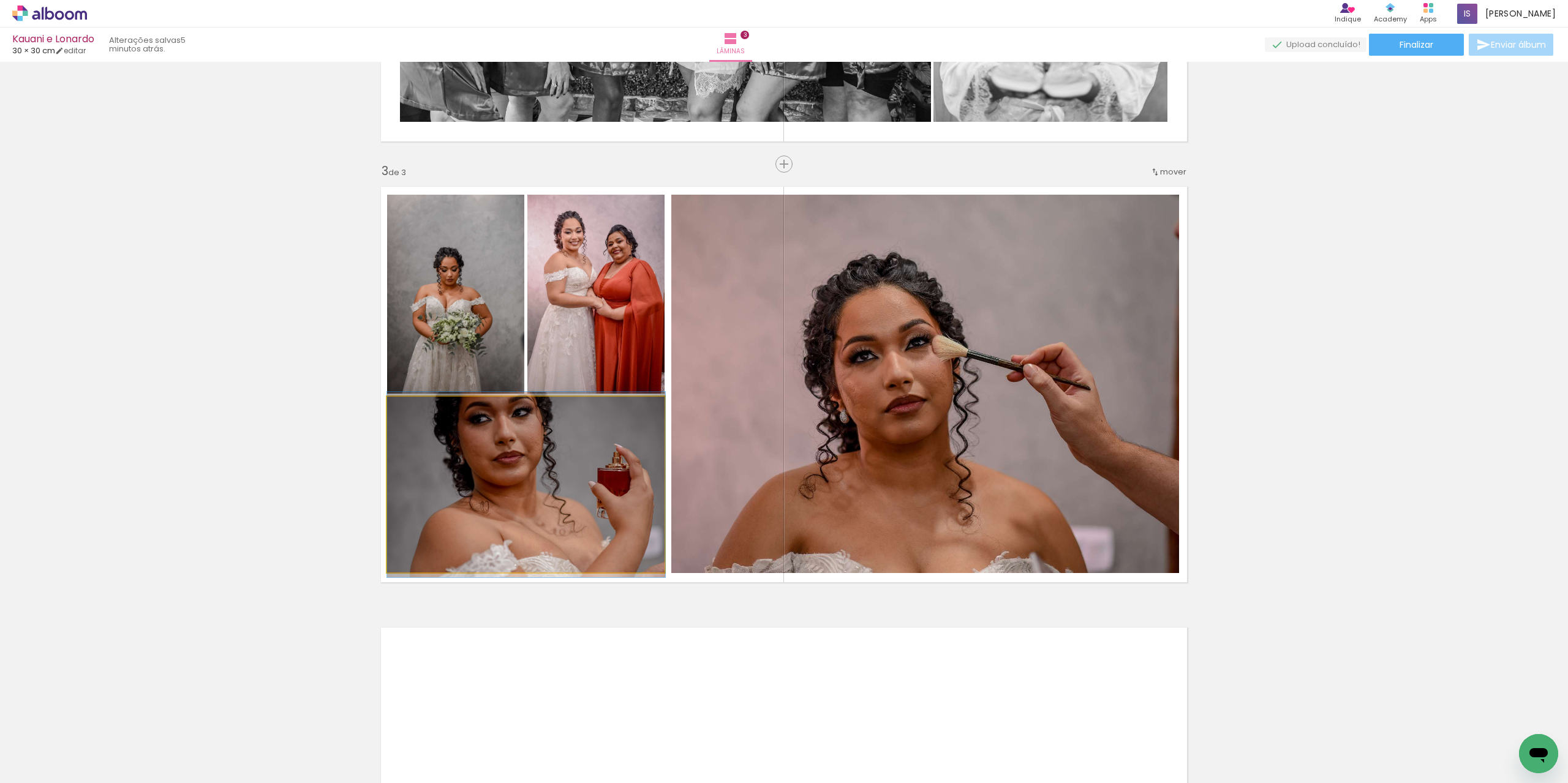
click at [559, 438] on quentale-photo at bounding box center [526, 484] width 278 height 176
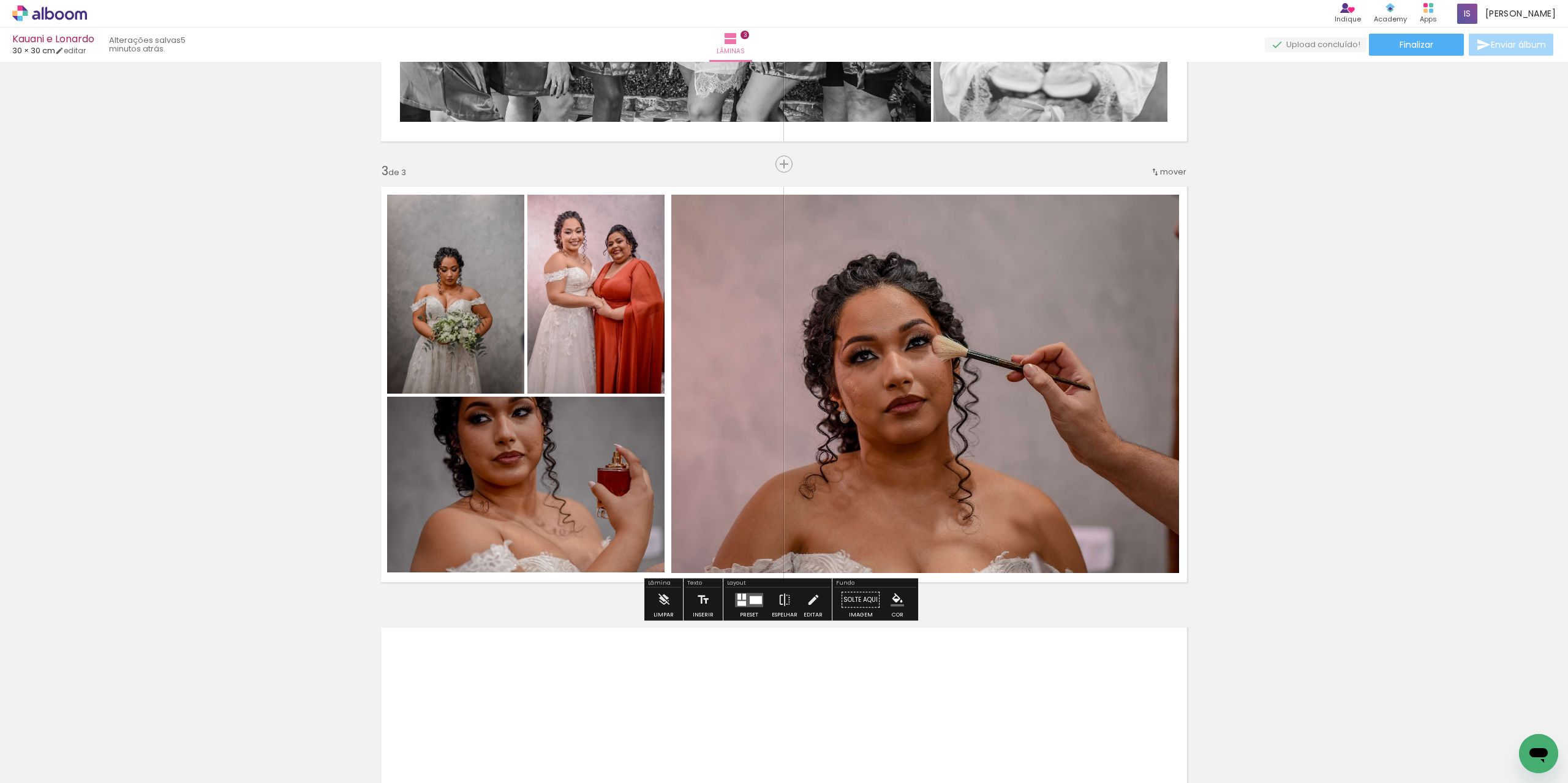
click at [1327, 263] on div "Inserir lâmina 1 de 3 Inserir lâmina 2 de 3 Inserir lâmina 3 de 3" at bounding box center [784, 148] width 1568 height 1764
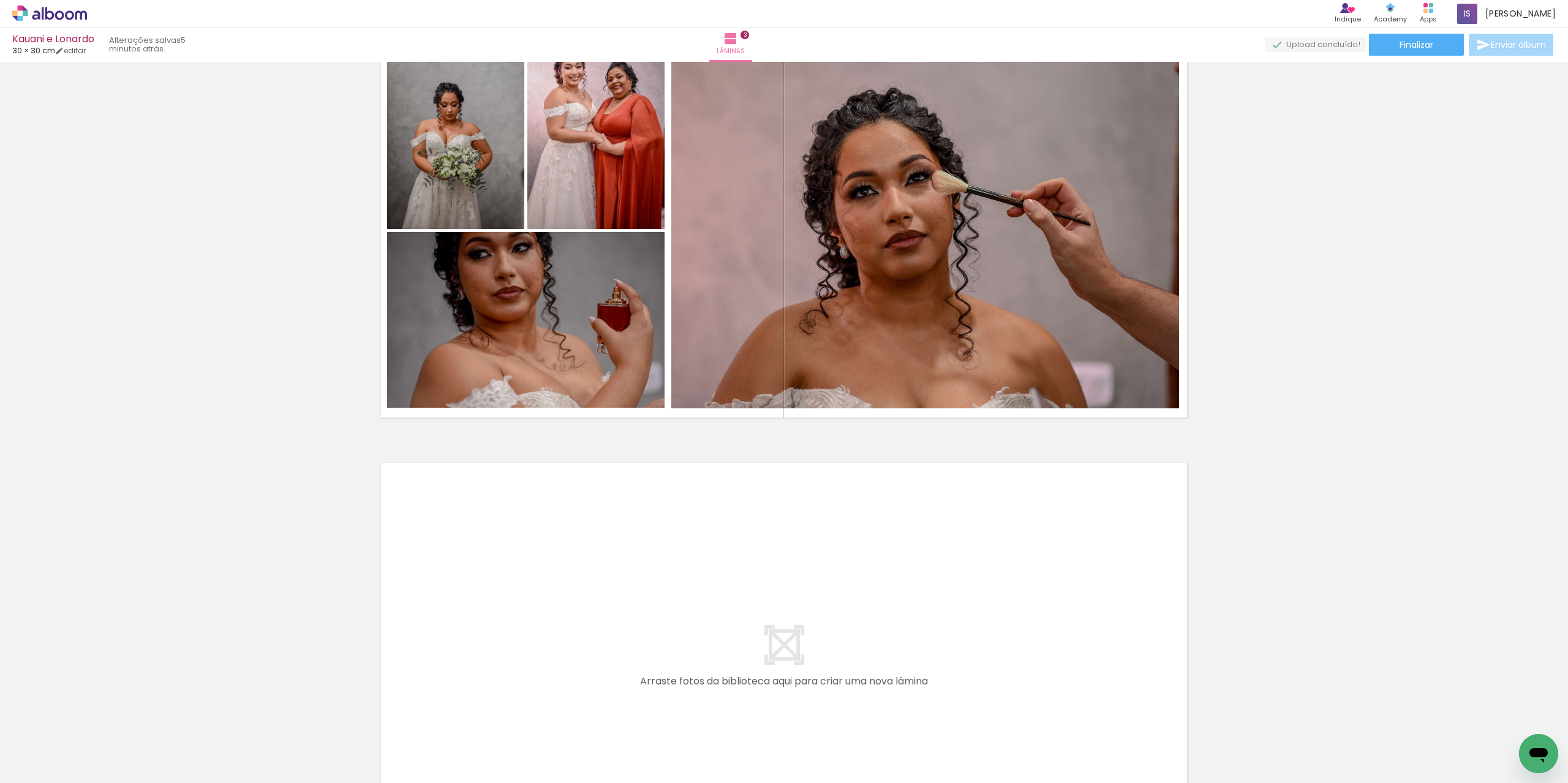
scroll to position [1166, 0]
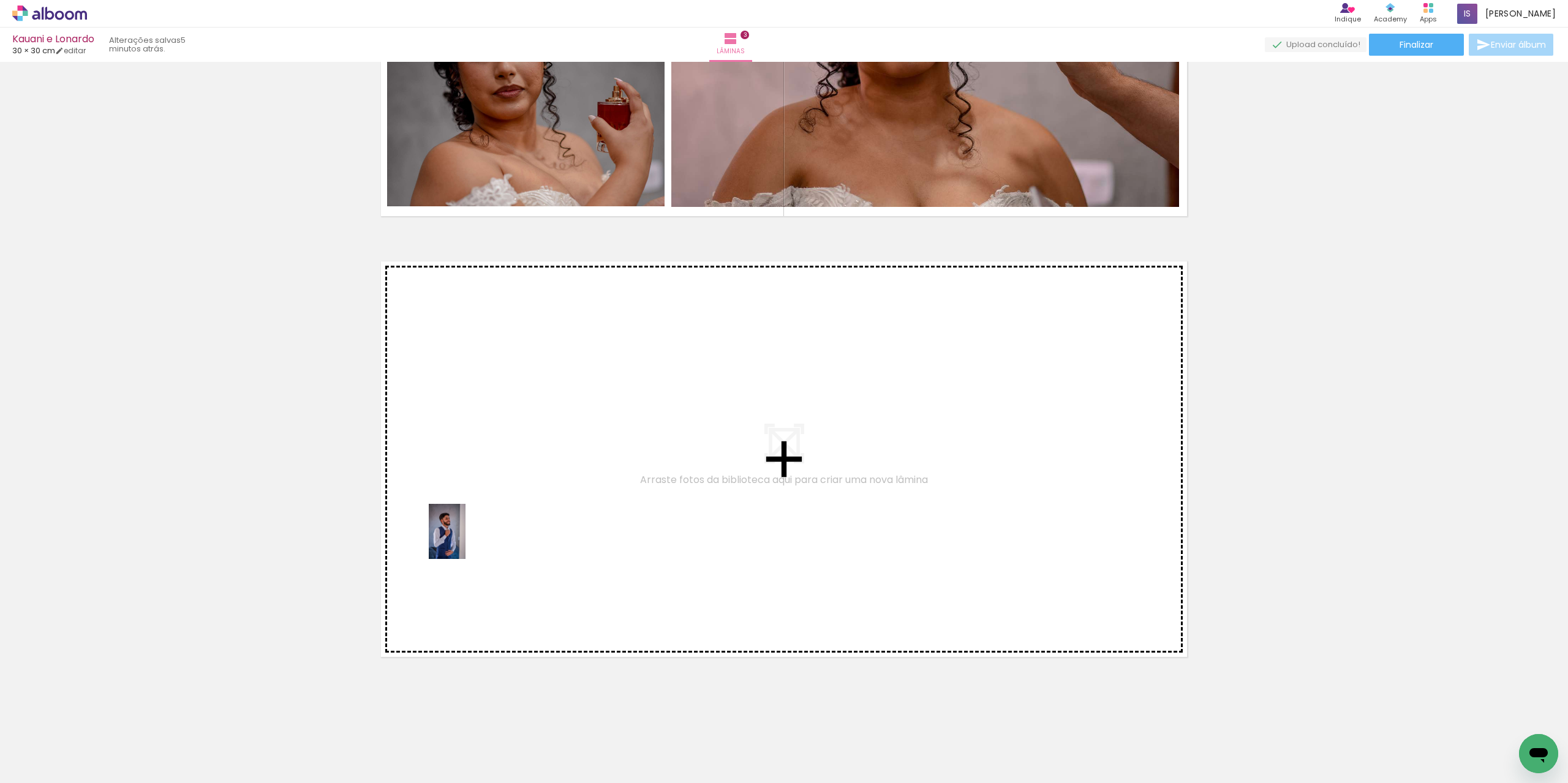
drag, startPoint x: 134, startPoint y: 746, endPoint x: 465, endPoint y: 540, distance: 389.9
click at [465, 540] on quentale-workspace at bounding box center [784, 392] width 1568 height 783
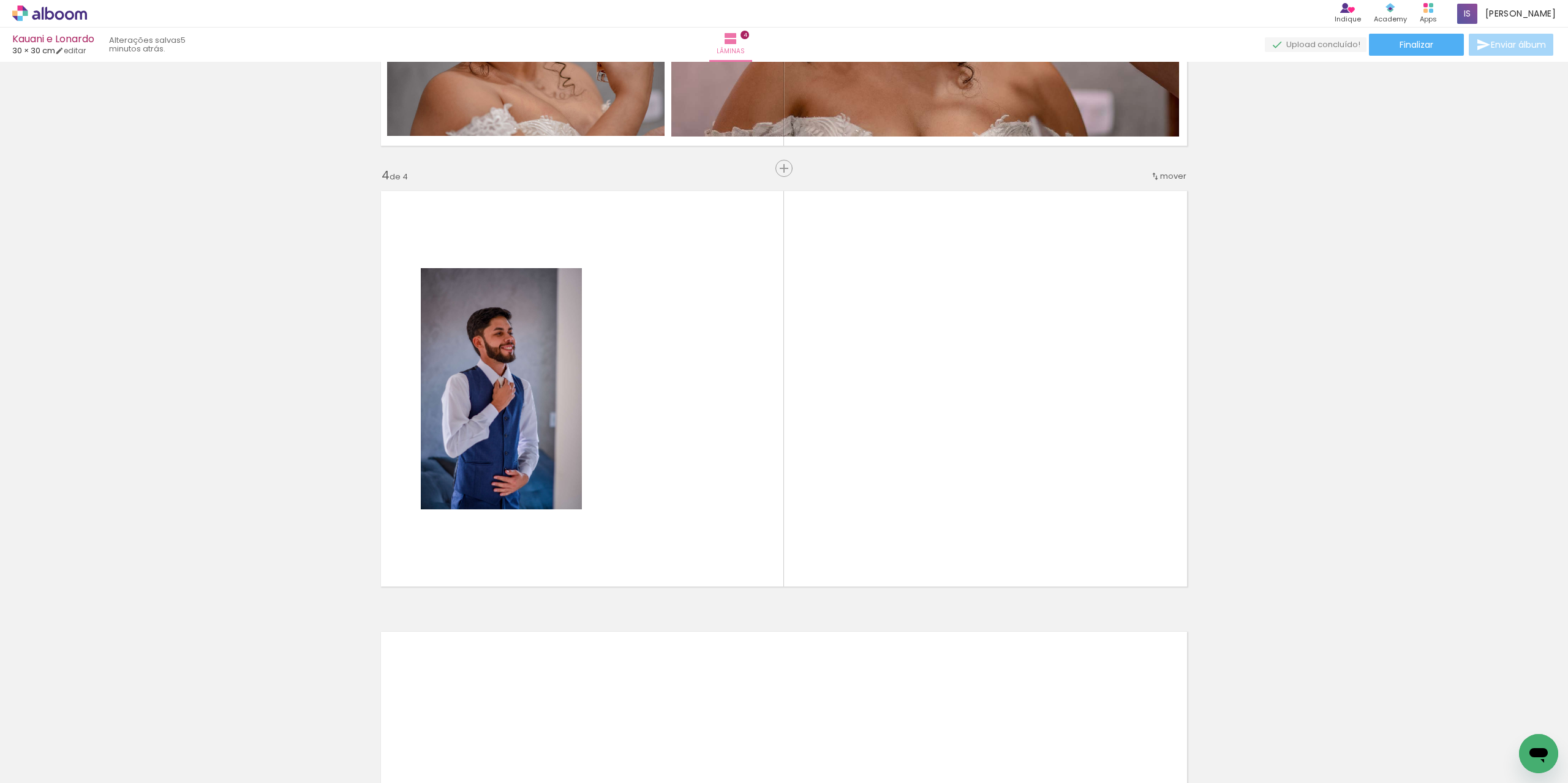
scroll to position [1240, 0]
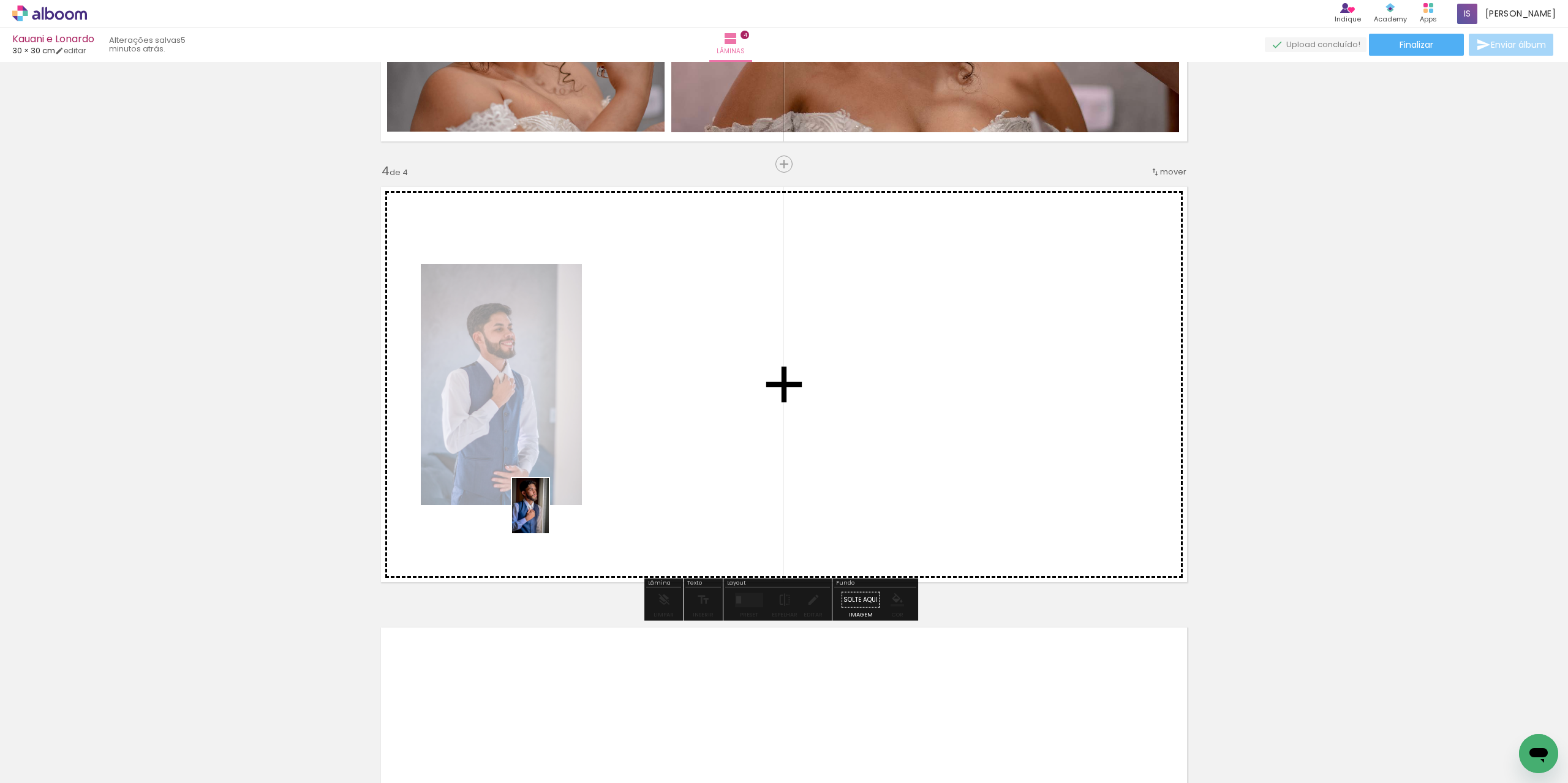
drag, startPoint x: 197, startPoint y: 754, endPoint x: 549, endPoint y: 515, distance: 425.5
click at [549, 515] on quentale-workspace at bounding box center [784, 392] width 1568 height 783
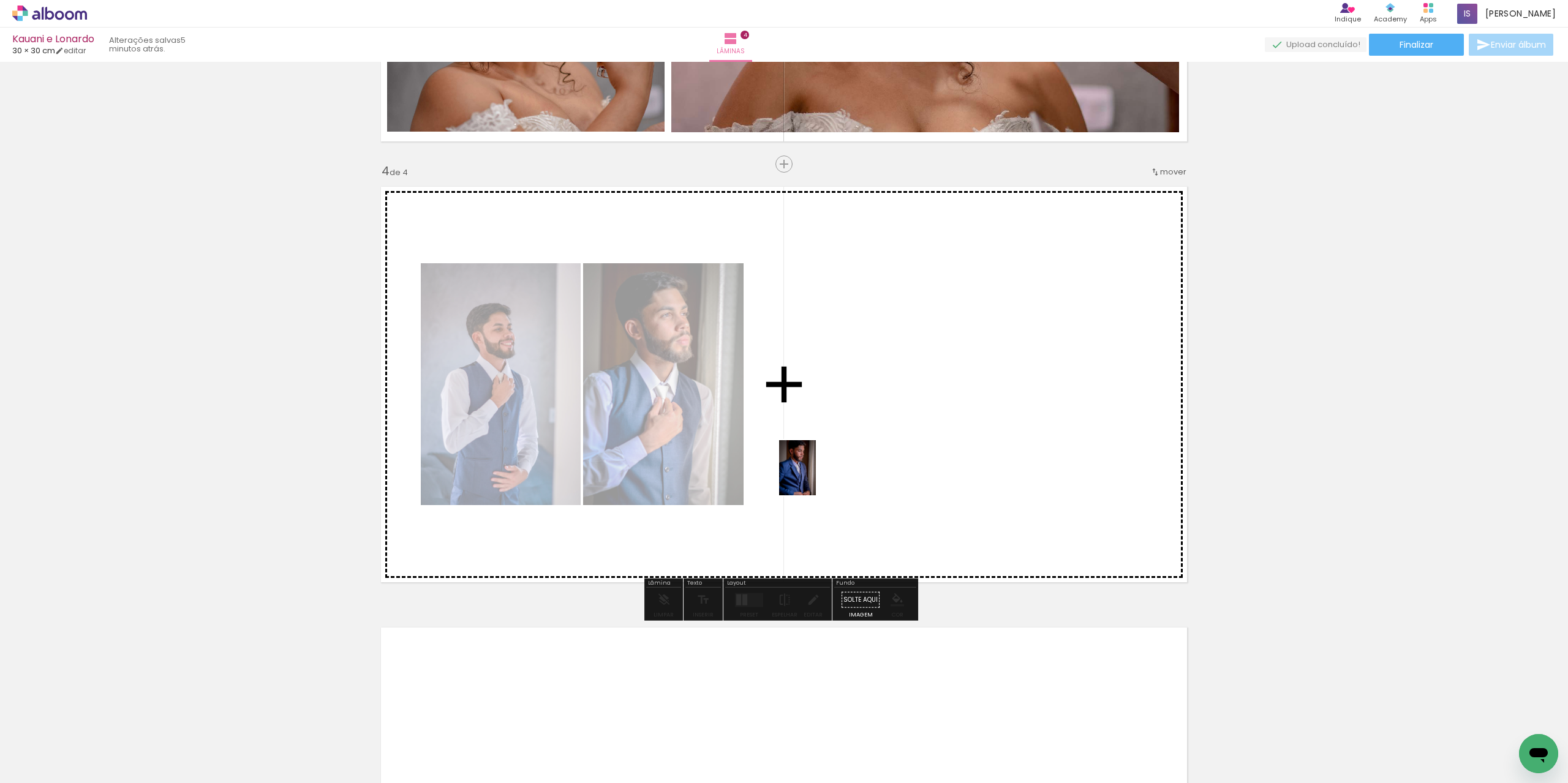
drag, startPoint x: 271, startPoint y: 752, endPoint x: 833, endPoint y: 473, distance: 627.4
click at [833, 473] on quentale-workspace at bounding box center [784, 392] width 1568 height 783
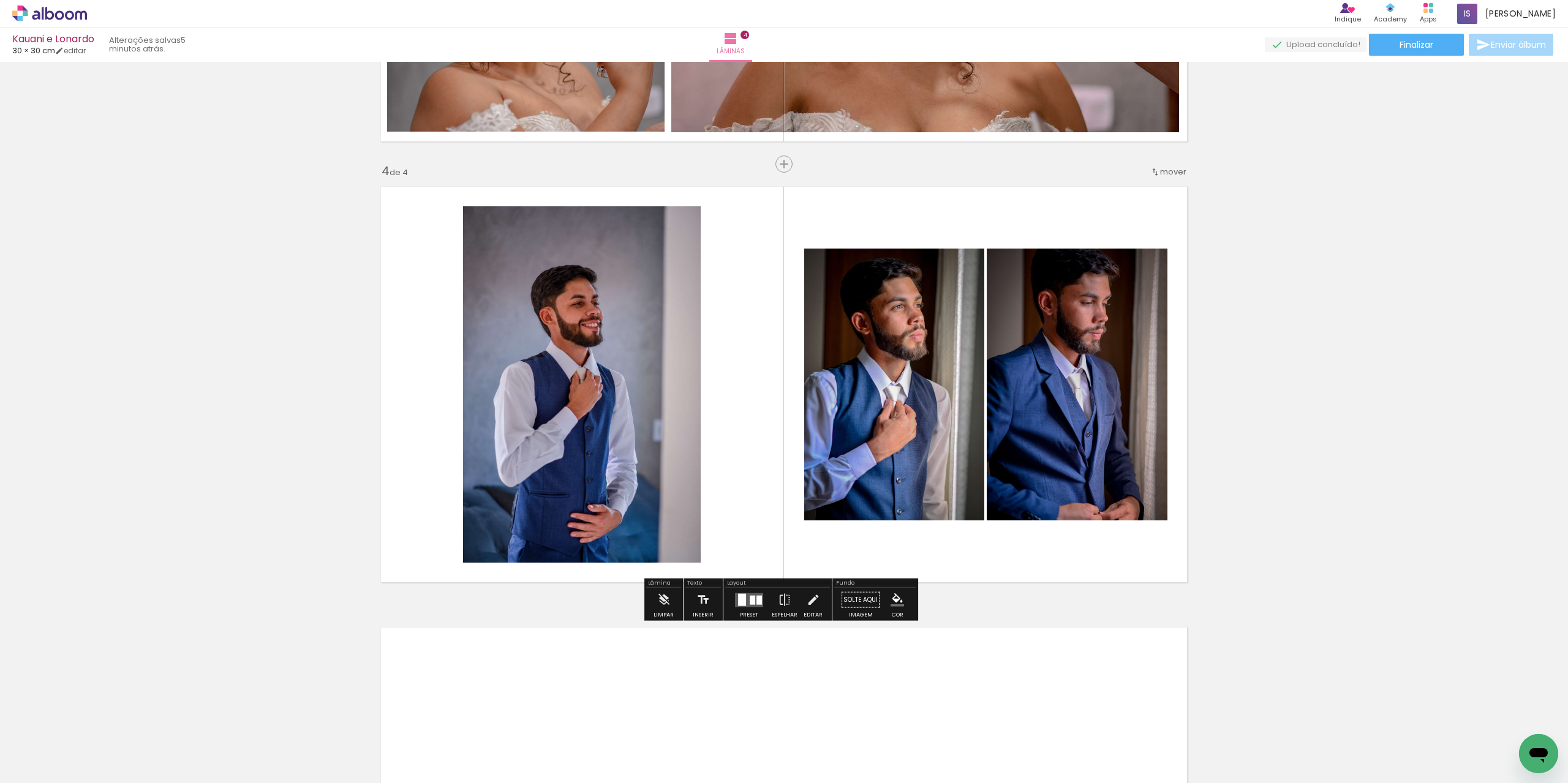
click at [738, 596] on div at bounding box center [742, 599] width 8 height 12
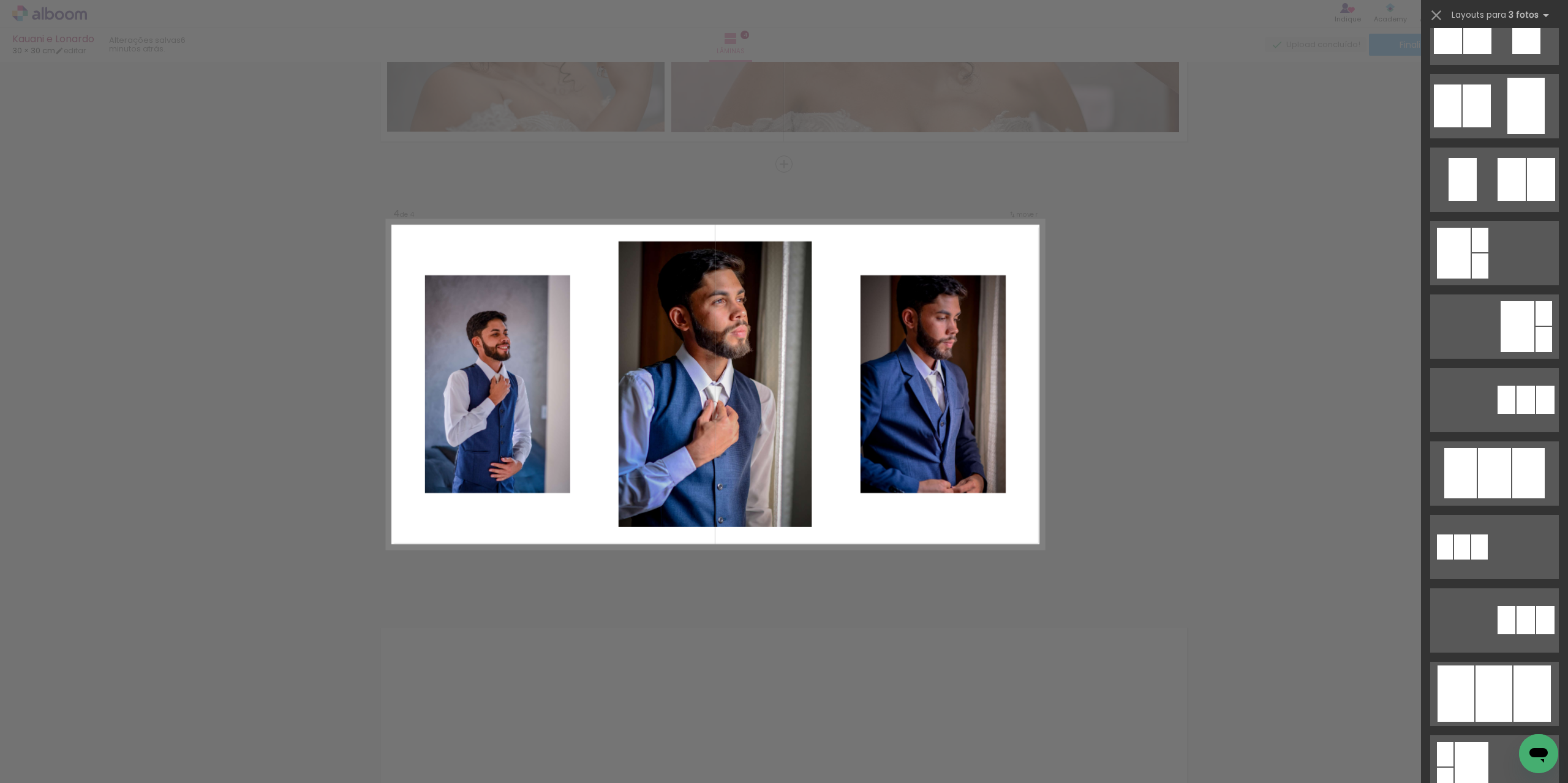
scroll to position [0, 0]
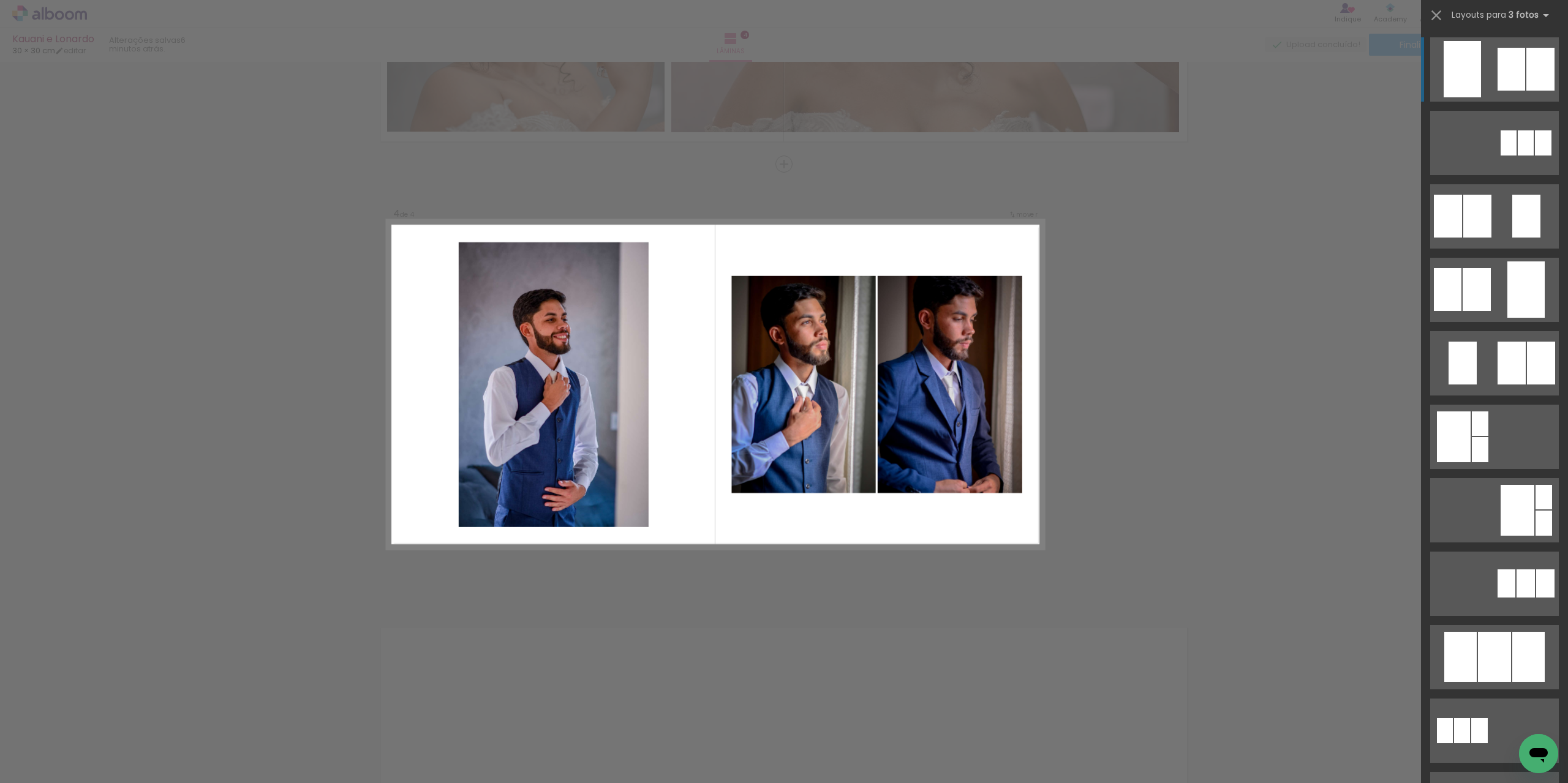
click at [1483, 65] on quentale-layouter at bounding box center [1494, 69] width 128 height 64
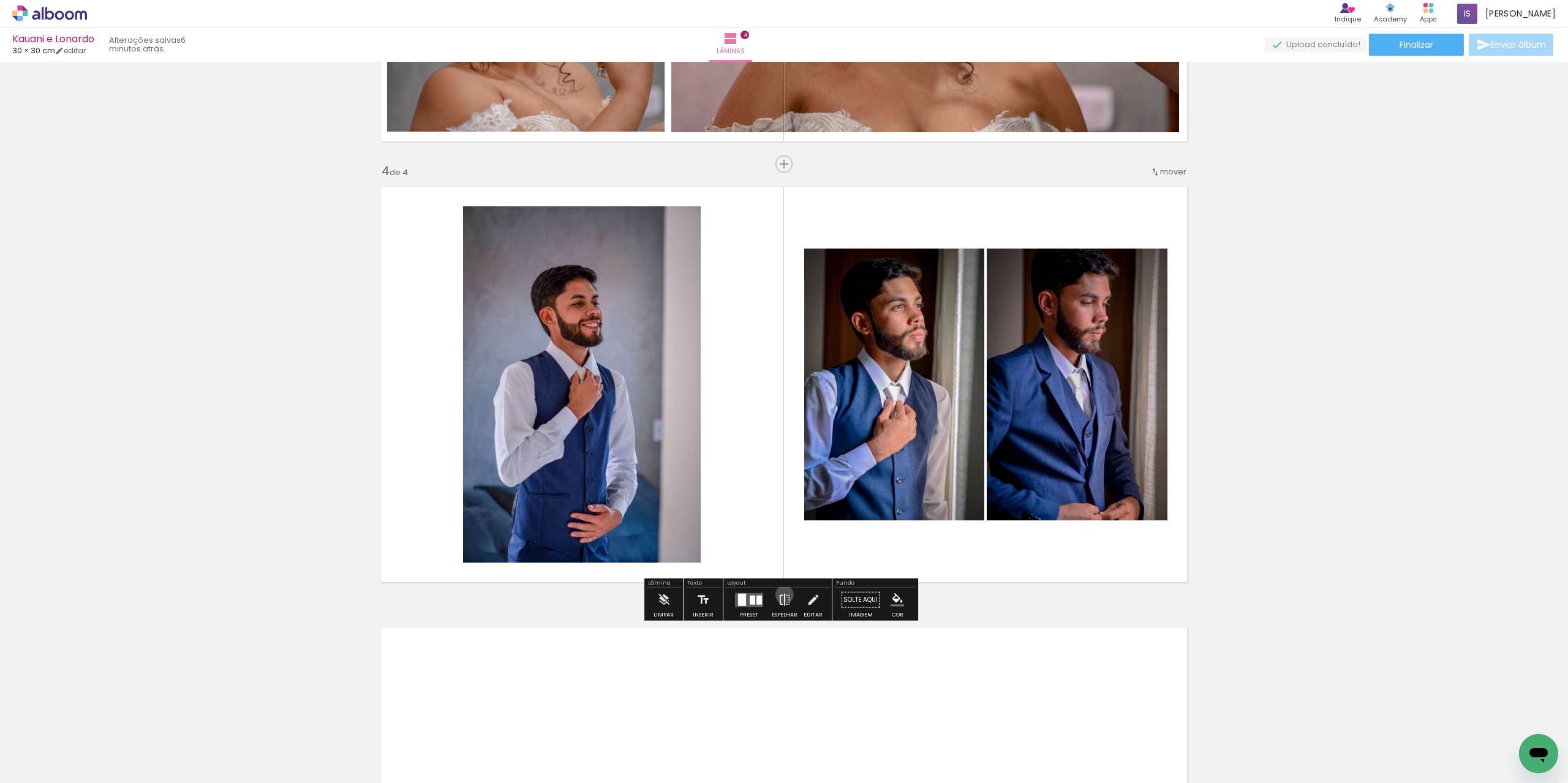
click at [781, 594] on iron-icon at bounding box center [785, 600] width 13 height 25
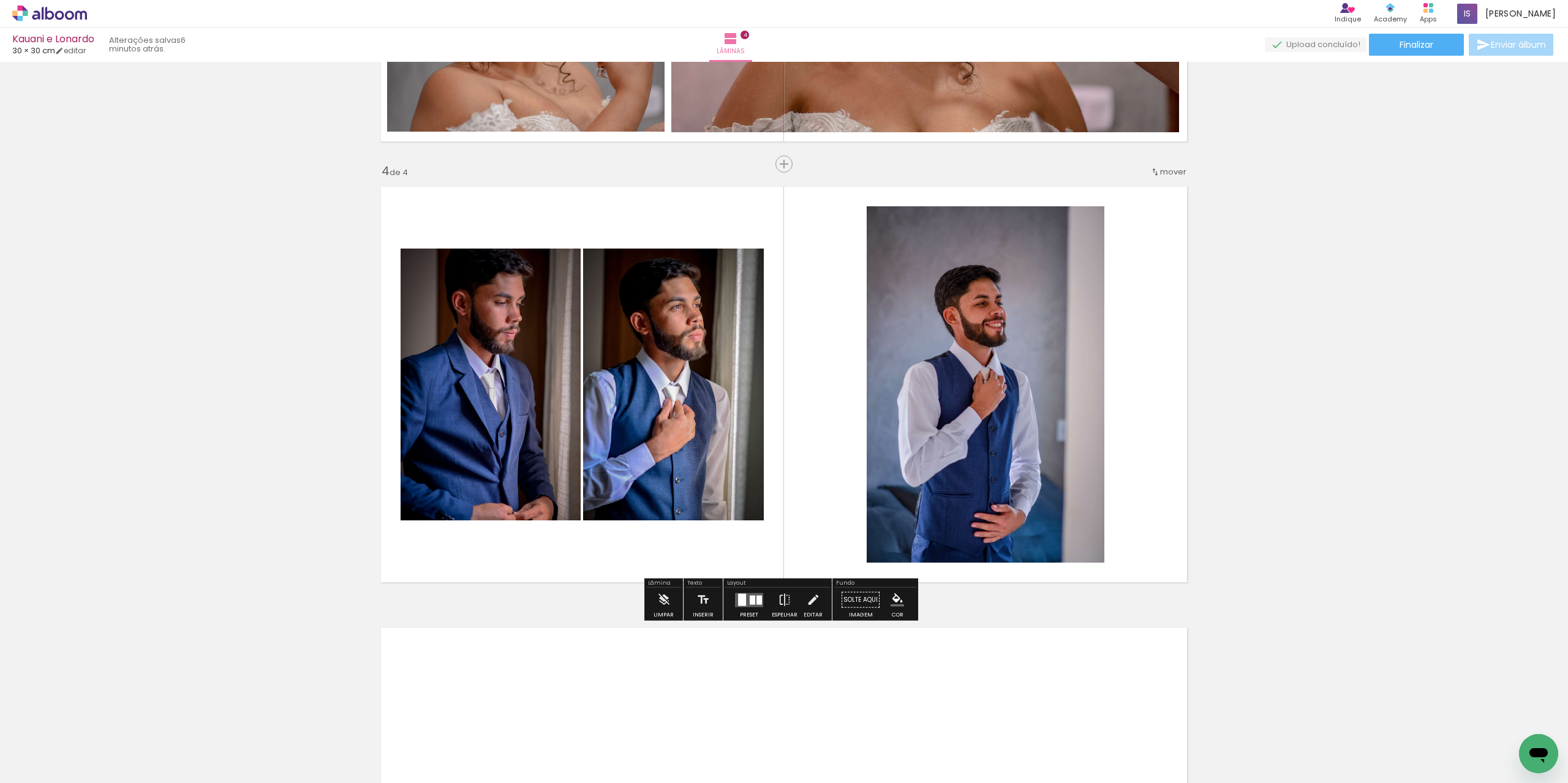
click at [953, 453] on quentale-photo at bounding box center [986, 384] width 238 height 356
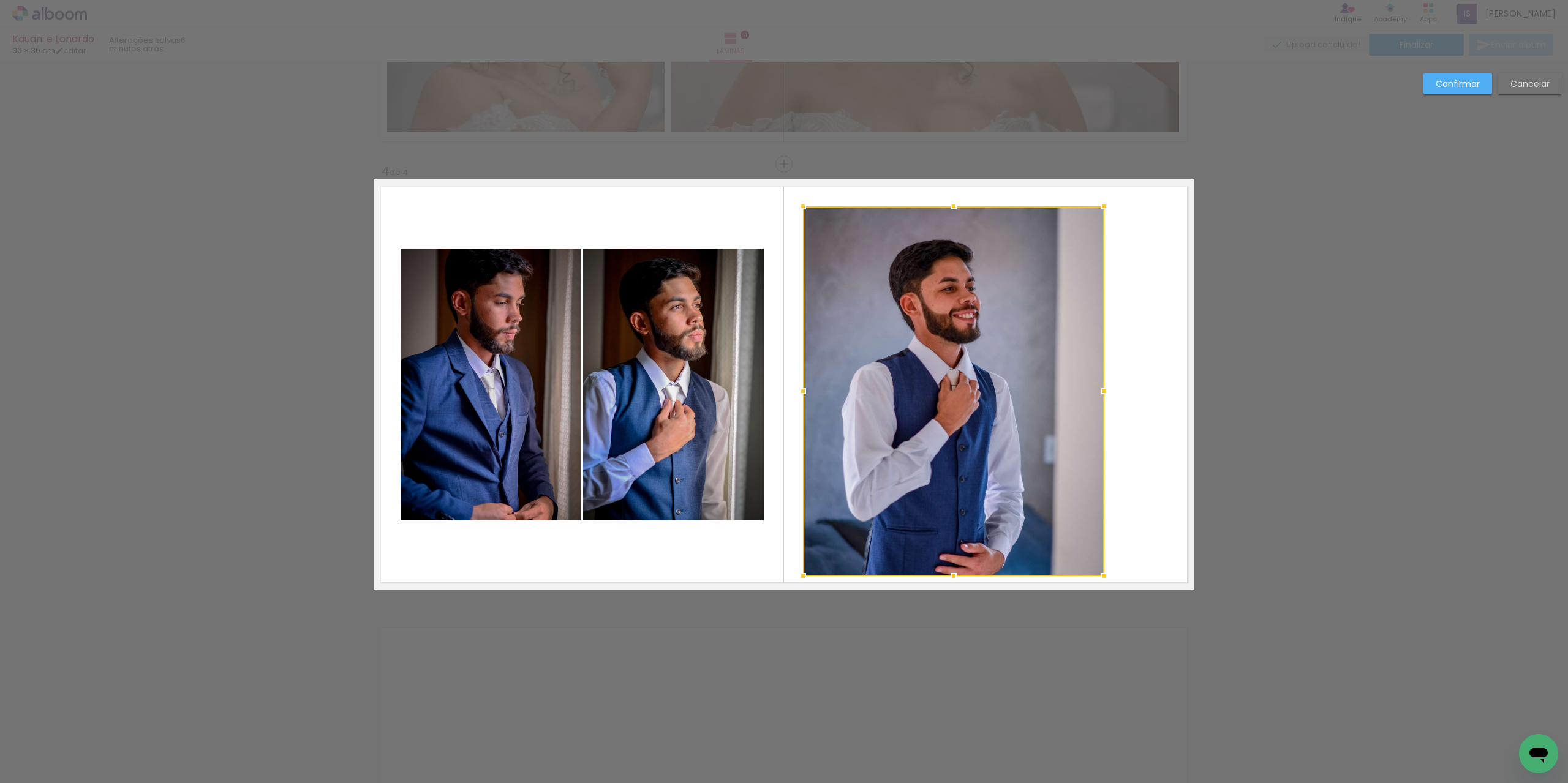
drag, startPoint x: 862, startPoint y: 564, endPoint x: 799, endPoint y: 577, distance: 64.3
click at [799, 577] on div at bounding box center [803, 576] width 25 height 25
click at [1093, 243] on quentale-photo at bounding box center [953, 391] width 301 height 369
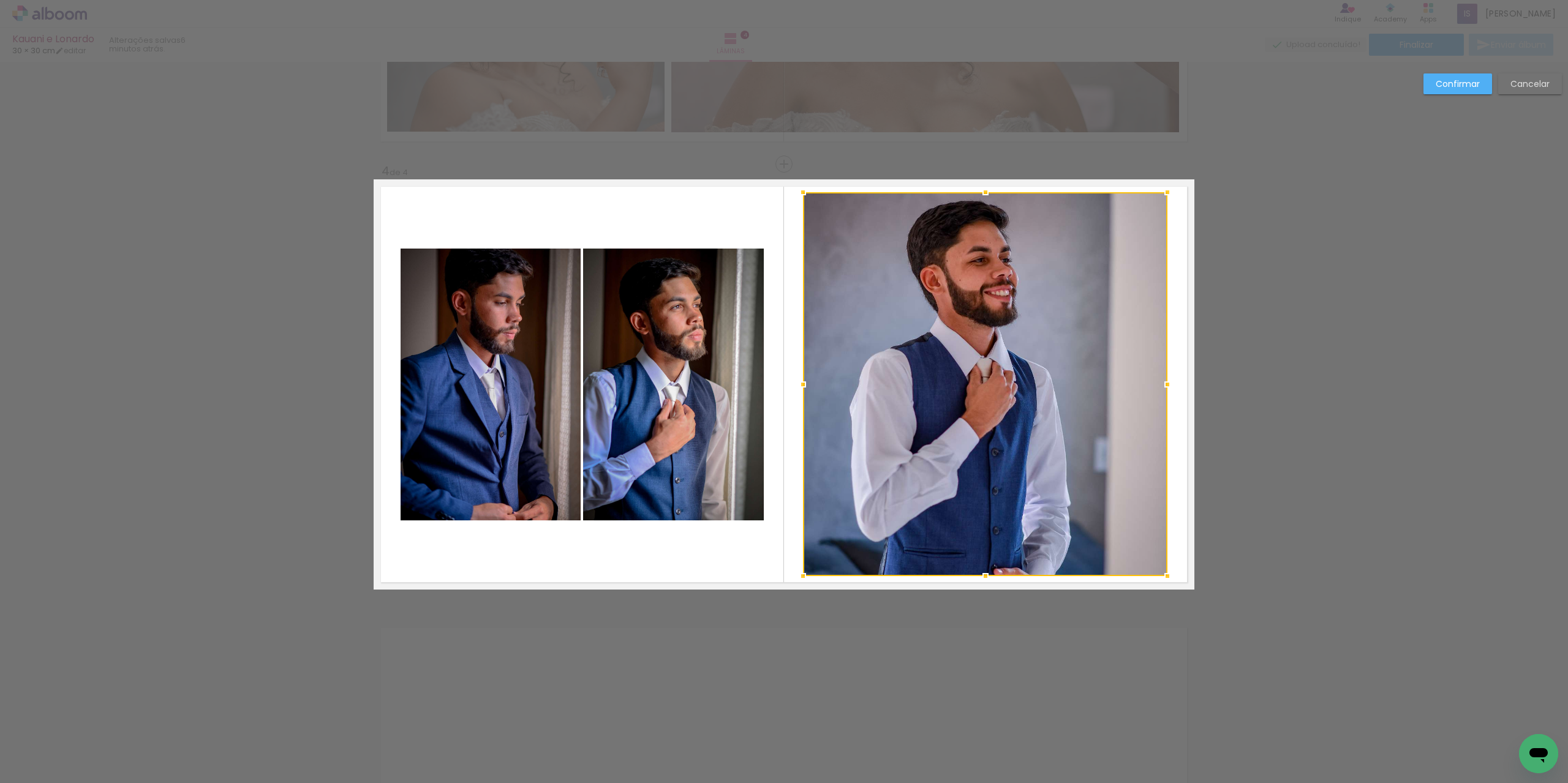
drag, startPoint x: 1097, startPoint y: 206, endPoint x: 1160, endPoint y: 192, distance: 64.5
click at [1160, 192] on div at bounding box center [1167, 192] width 25 height 25
click at [0, 0] on slot "Confirmar" at bounding box center [0, 0] width 0 height 0
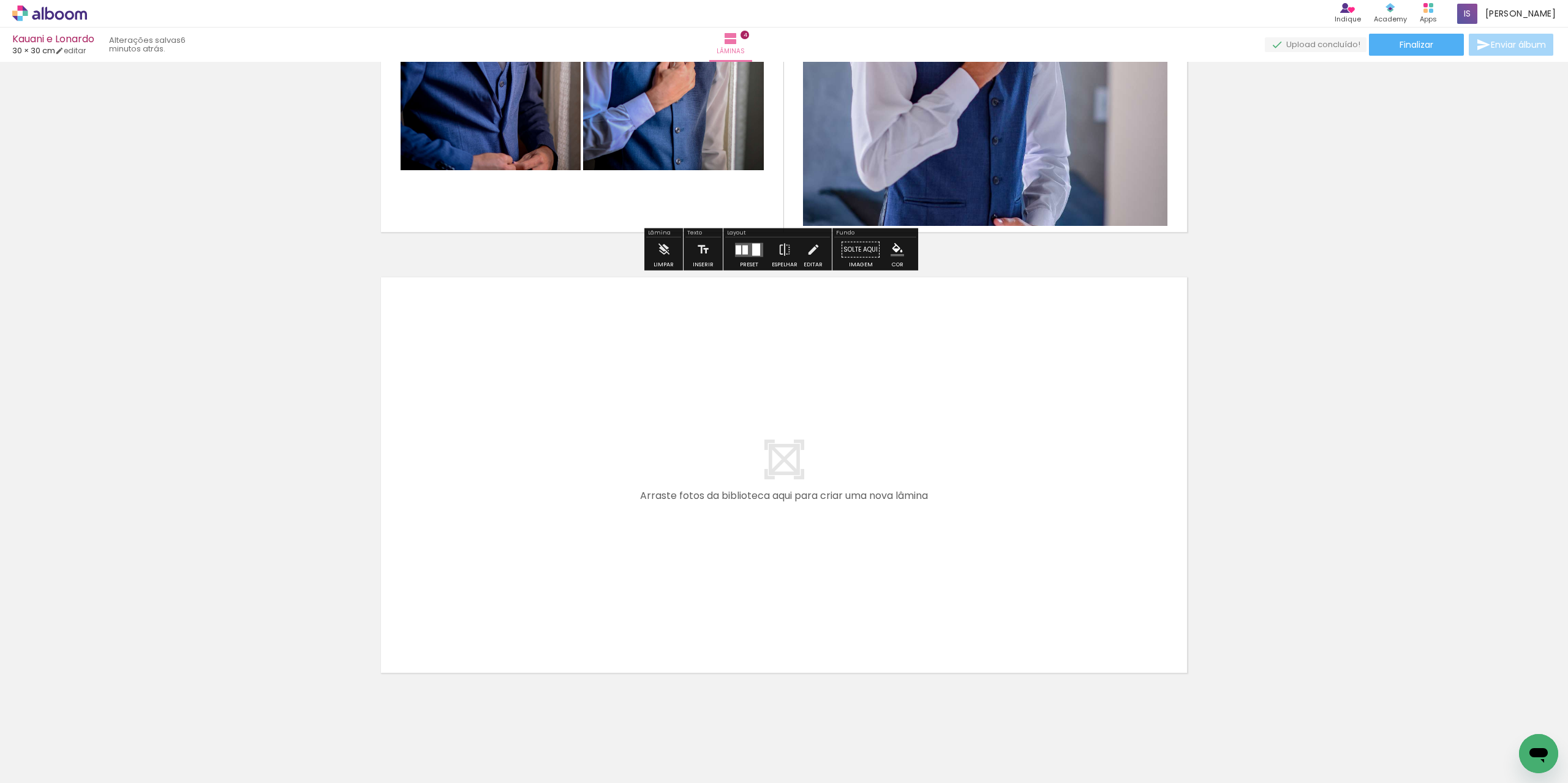
scroll to position [1606, 0]
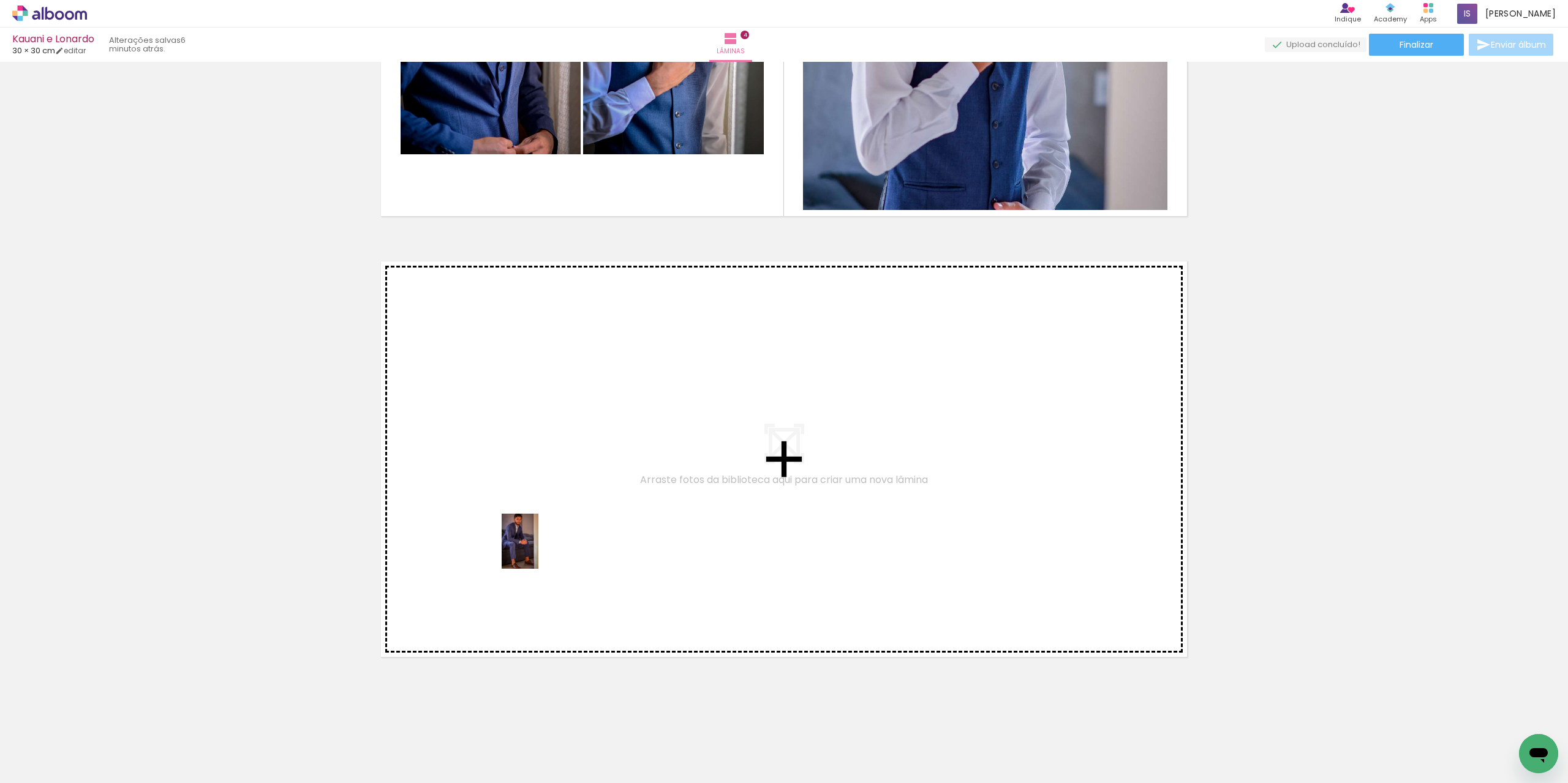
drag, startPoint x: 410, startPoint y: 745, endPoint x: 538, endPoint y: 551, distance: 232.4
click at [538, 551] on quentale-workspace at bounding box center [784, 392] width 1568 height 783
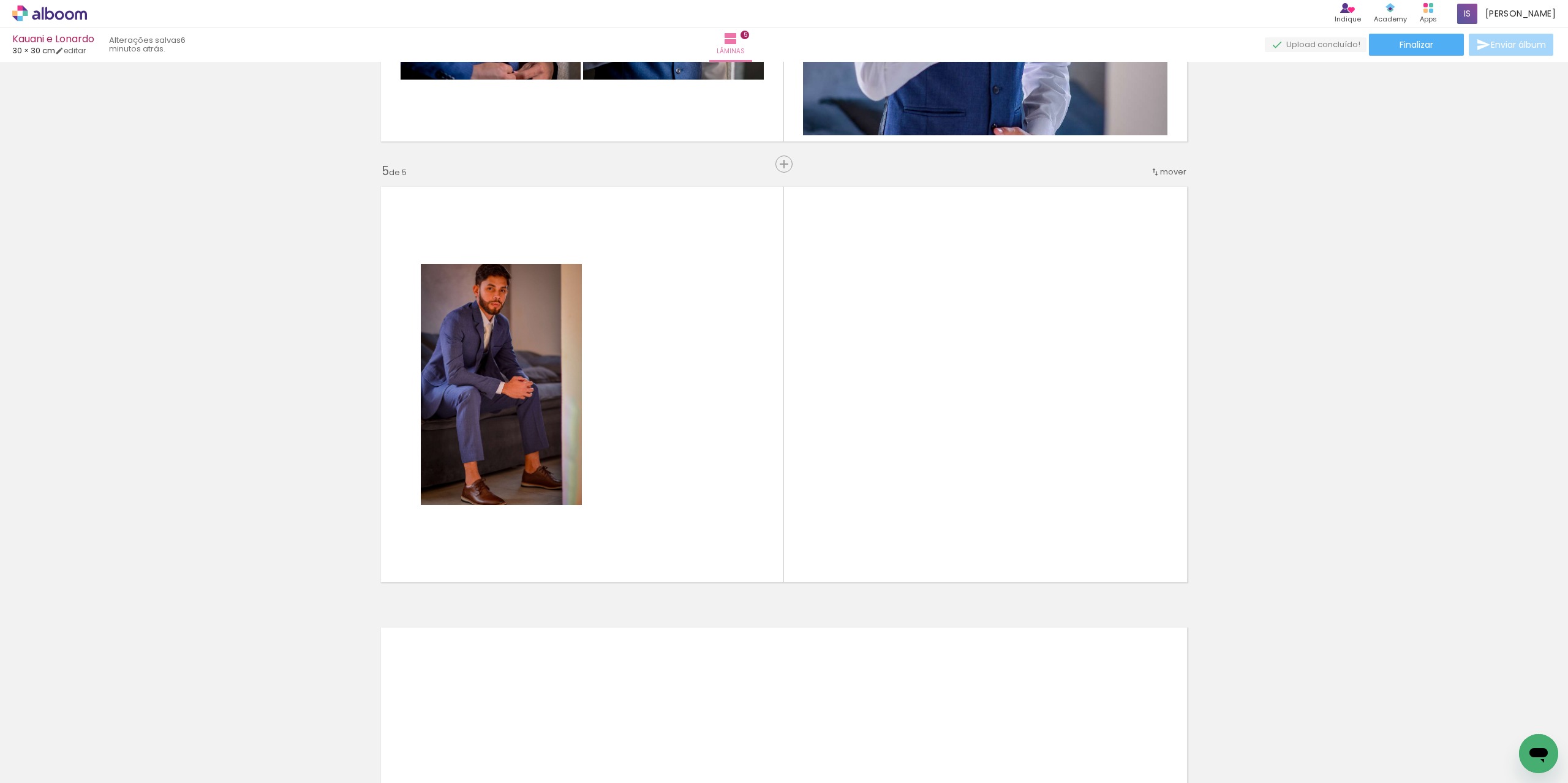
scroll to position [1681, 0]
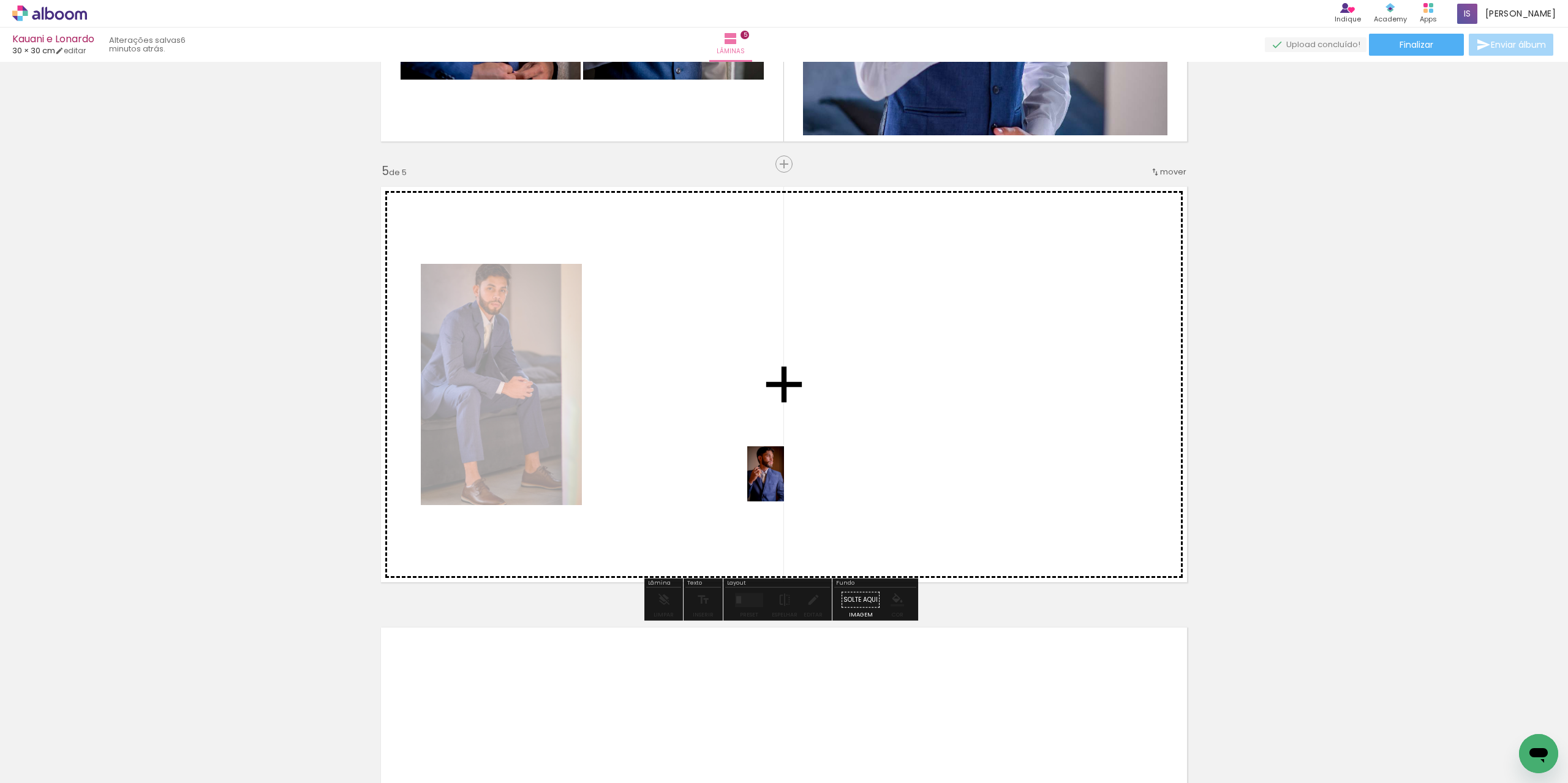
drag, startPoint x: 338, startPoint y: 739, endPoint x: 784, endPoint y: 483, distance: 514.2
click at [784, 483] on quentale-workspace at bounding box center [784, 392] width 1568 height 783
